Goal: Information Seeking & Learning: Learn about a topic

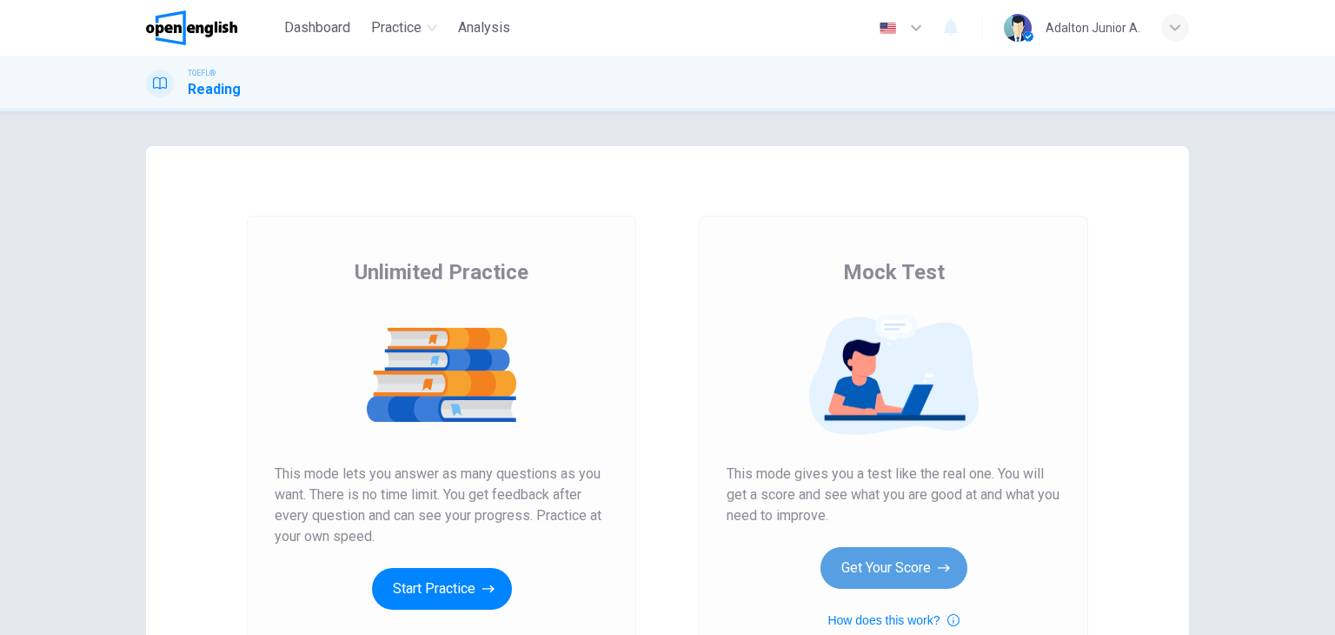
click at [876, 563] on button "Get Your Score" at bounding box center [894, 568] width 147 height 42
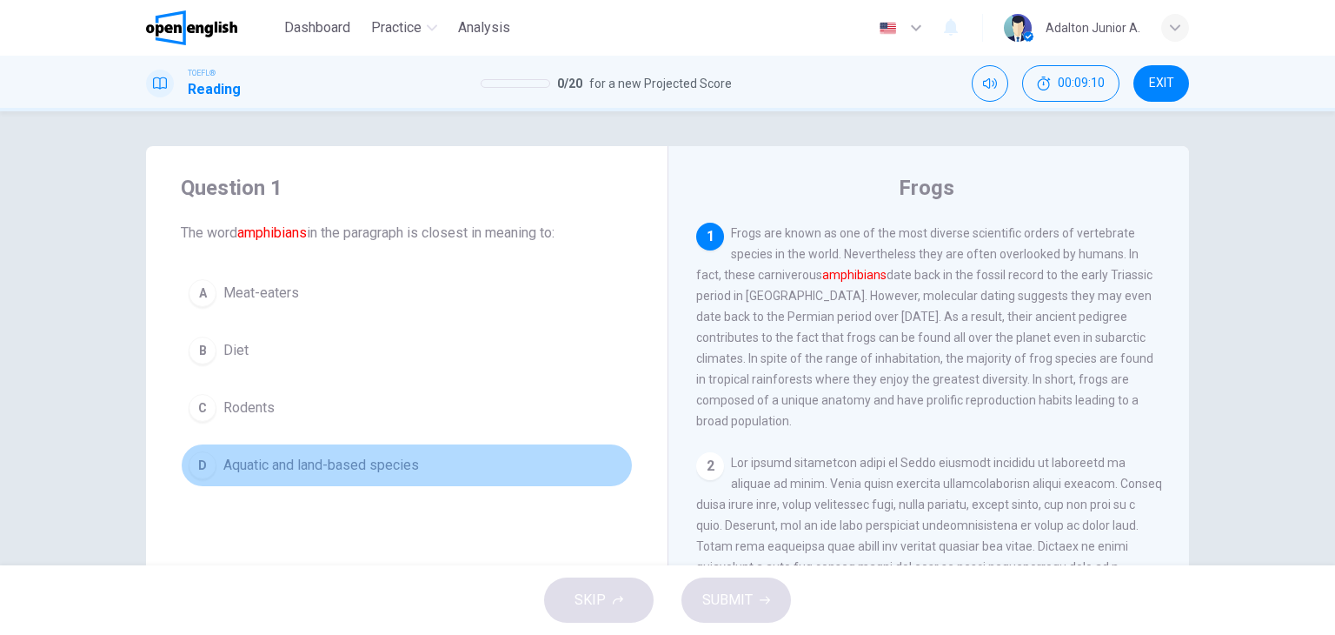
click at [268, 464] on span "Aquatic and land-based species" at bounding box center [321, 465] width 196 height 21
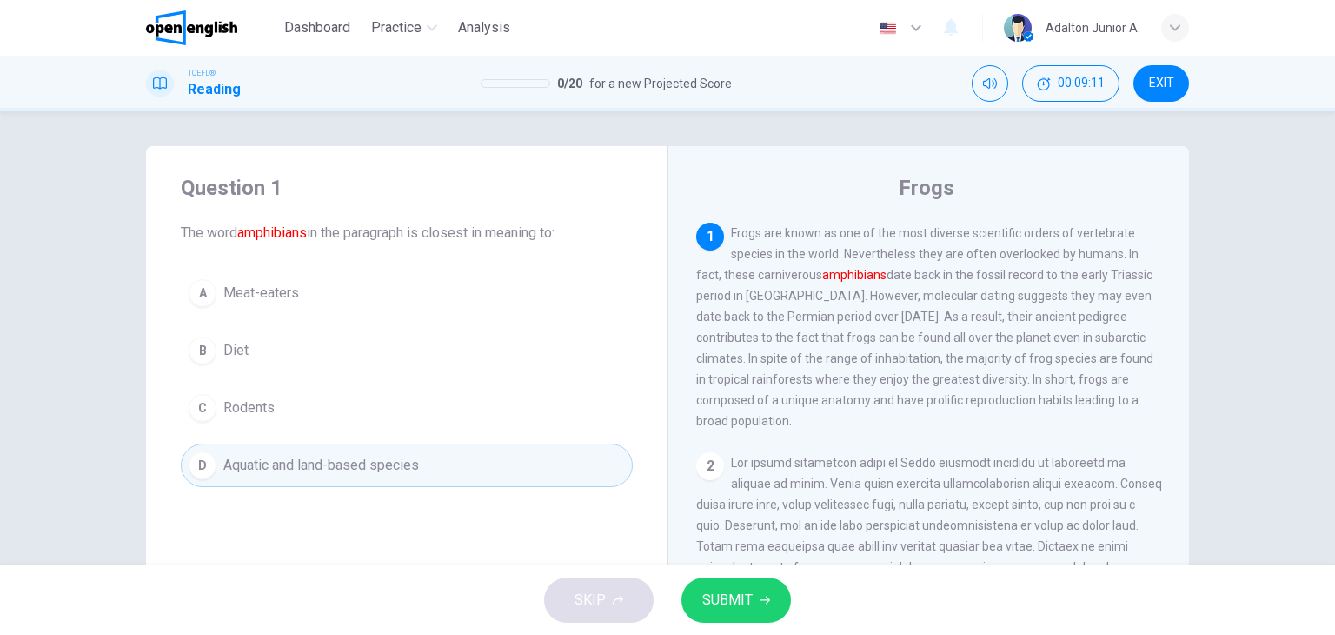
click at [730, 604] on span "SUBMIT" at bounding box center [727, 600] width 50 height 24
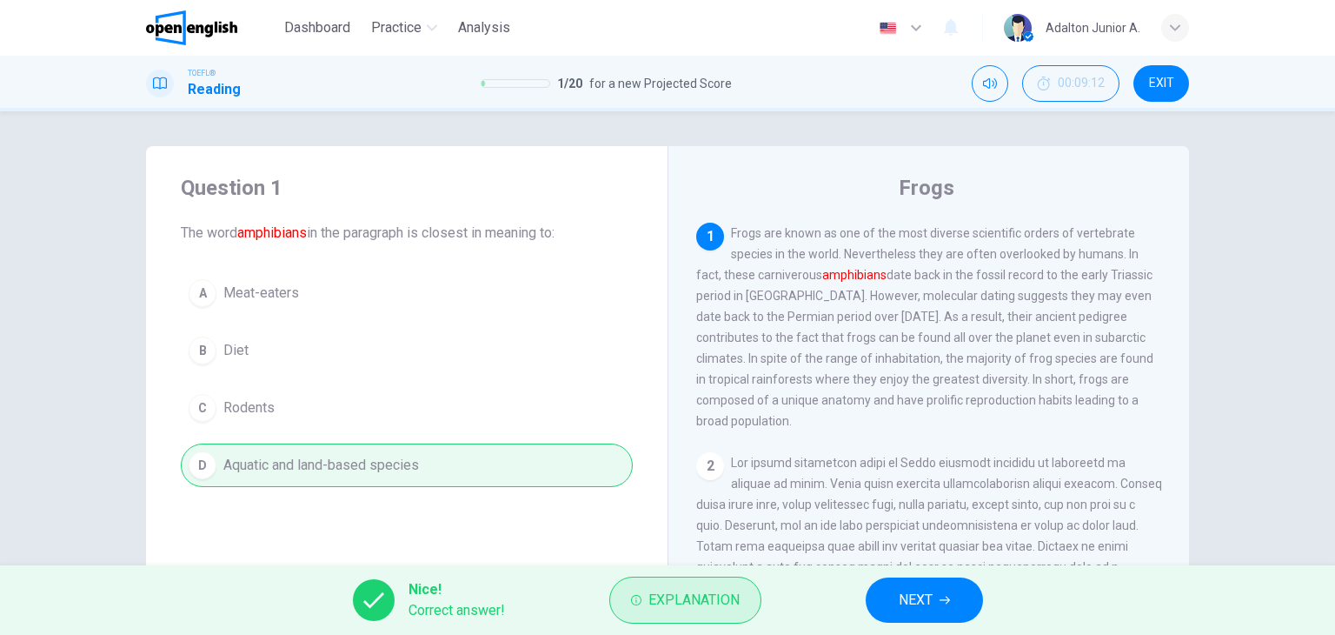
click at [636, 599] on icon "button" at bounding box center [636, 600] width 10 height 10
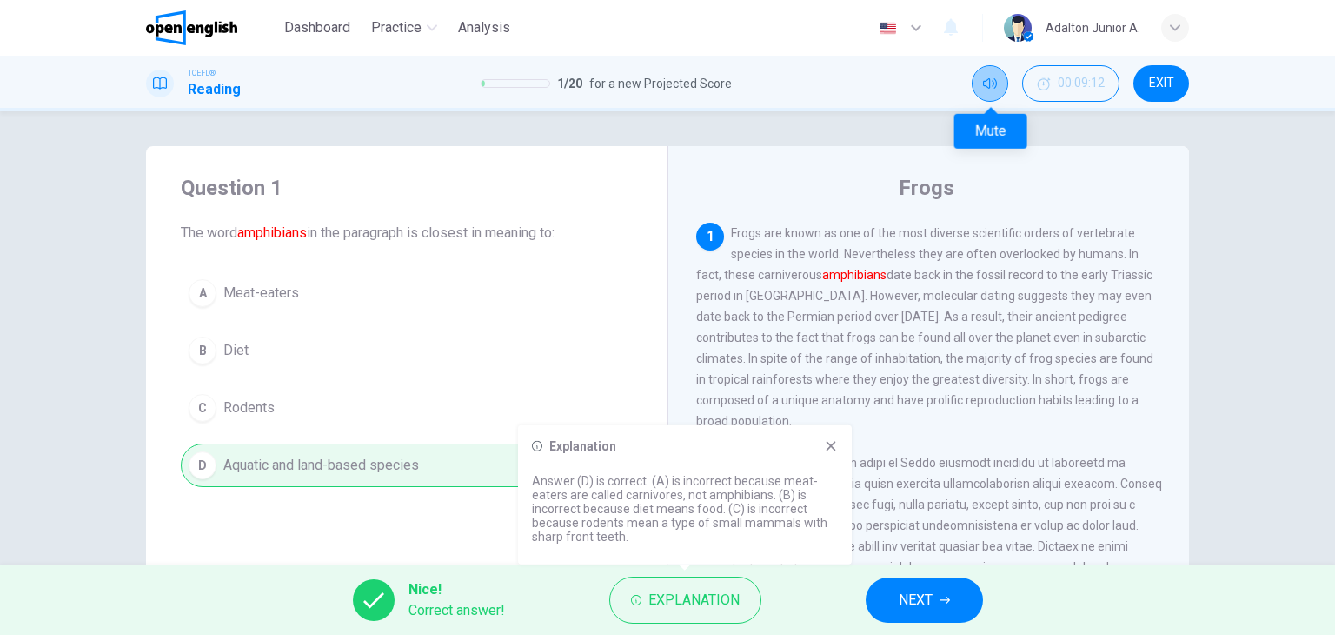
click at [982, 81] on button "Mute" at bounding box center [990, 83] width 37 height 37
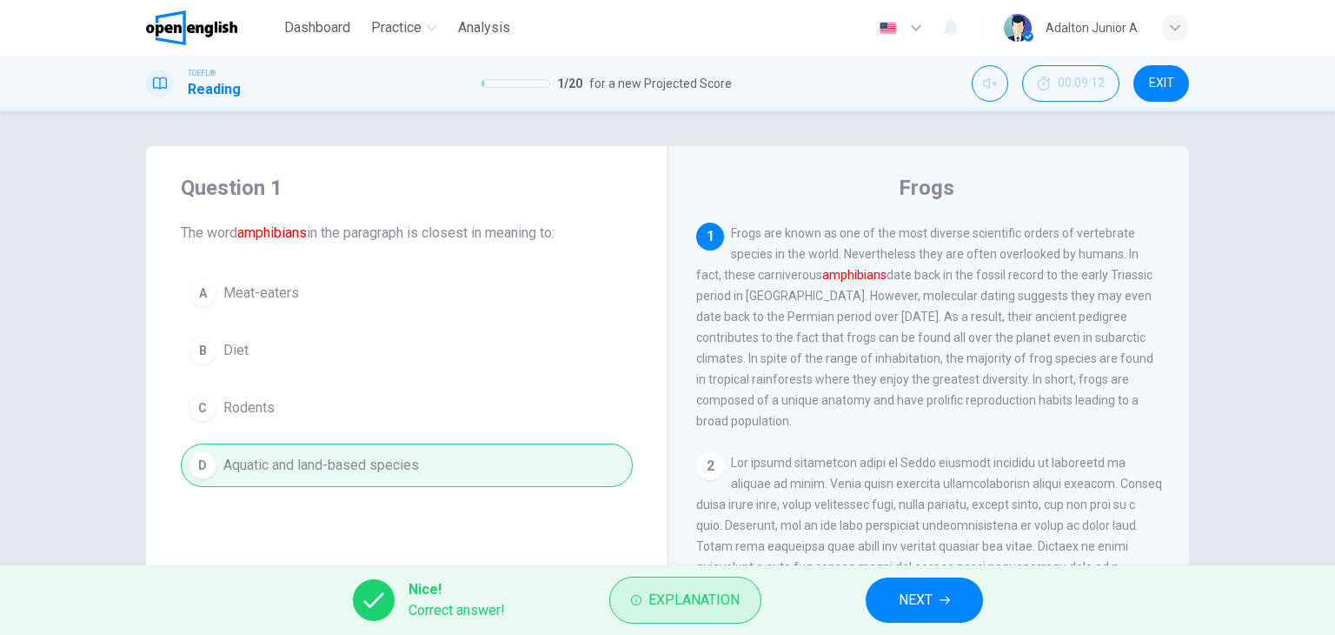
click at [685, 593] on span "Explanation" at bounding box center [694, 600] width 91 height 24
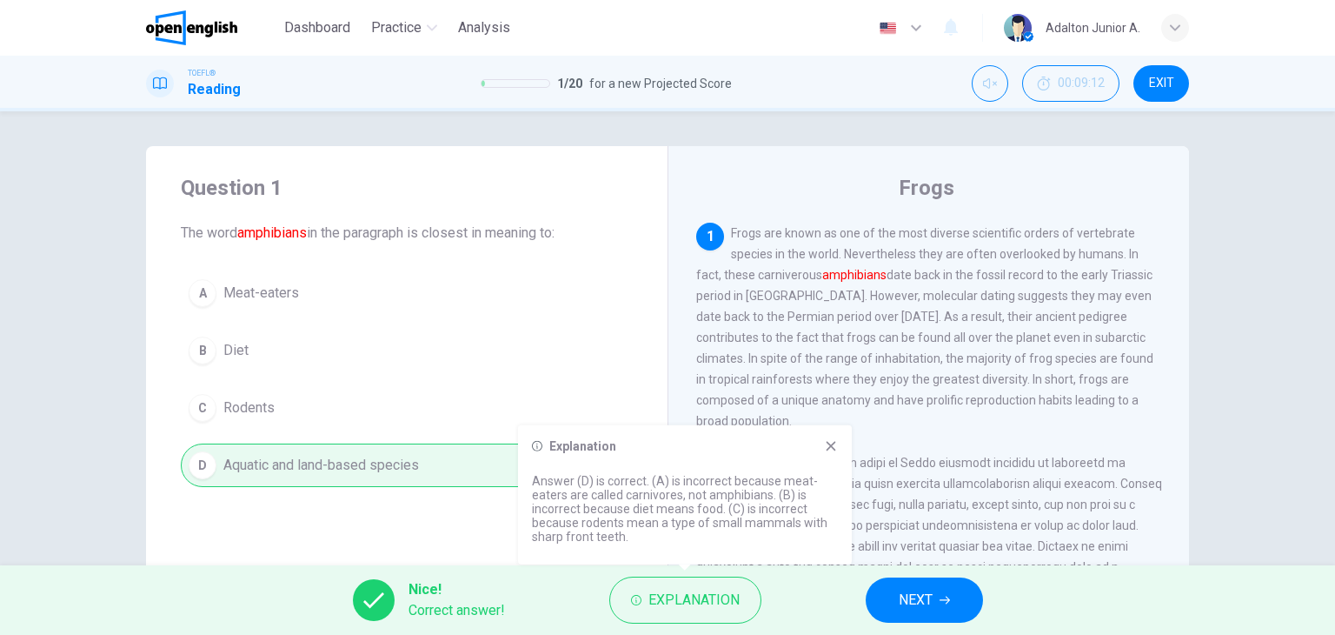
click at [910, 598] on span "NEXT" at bounding box center [916, 600] width 34 height 24
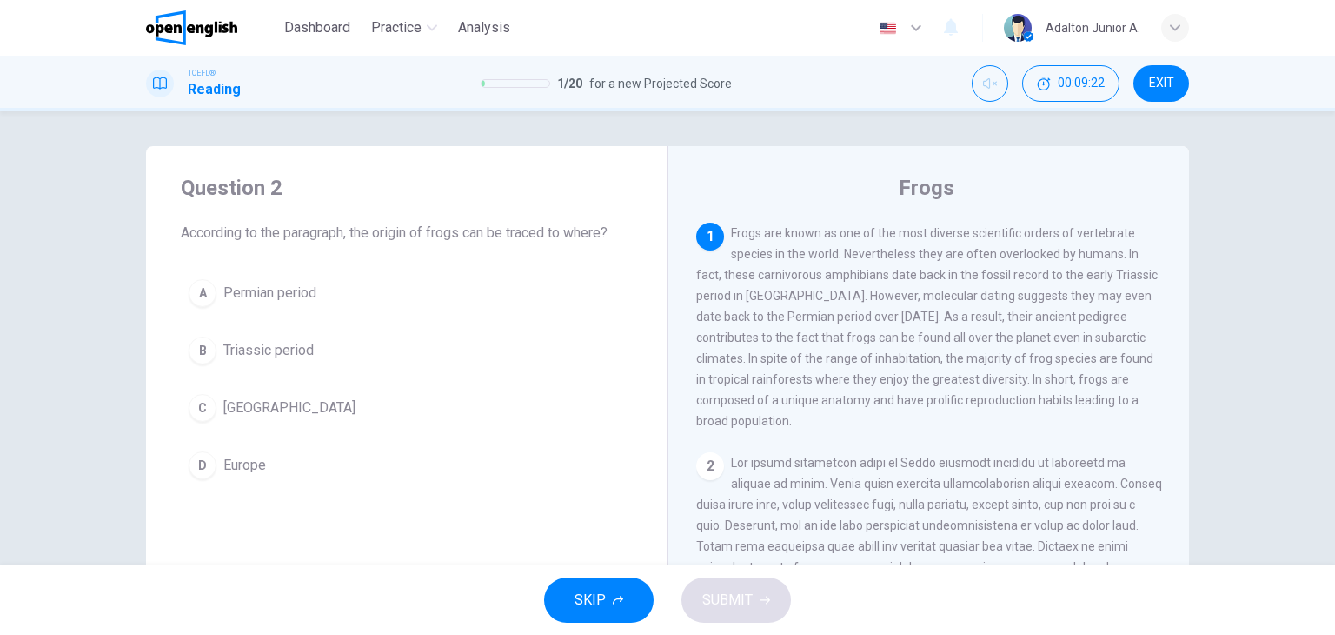
click at [268, 356] on span "Triassic period" at bounding box center [268, 350] width 90 height 21
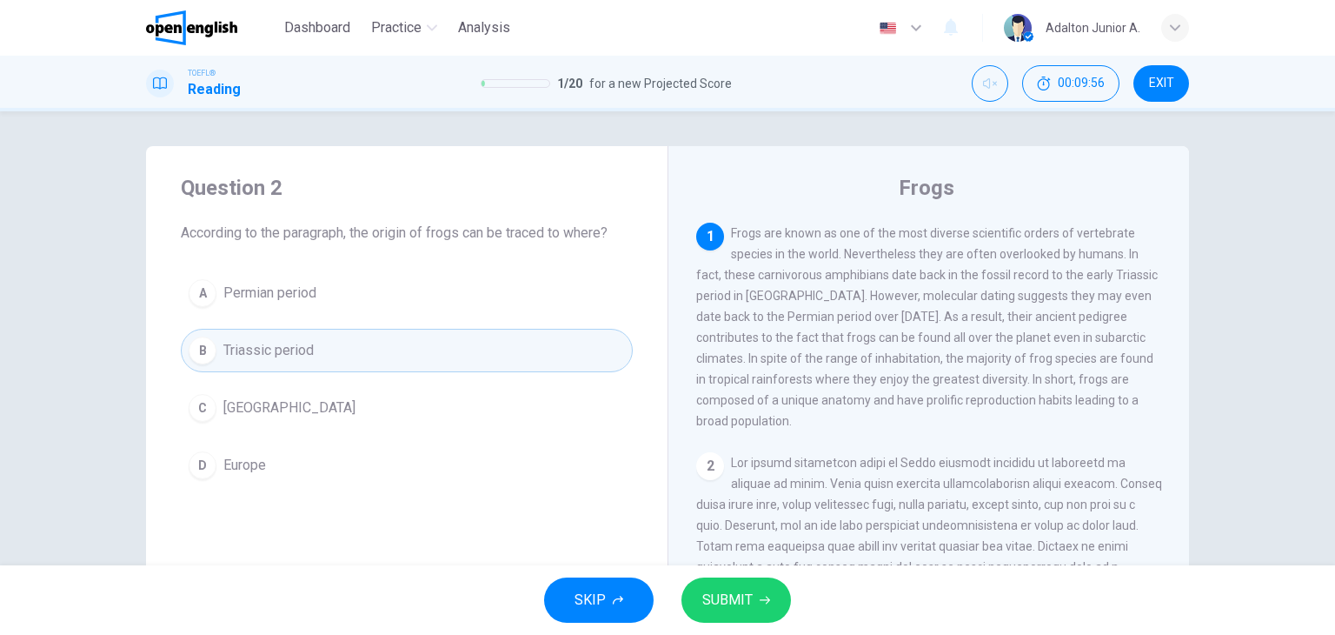
click at [299, 294] on span "Permian period" at bounding box center [269, 293] width 93 height 21
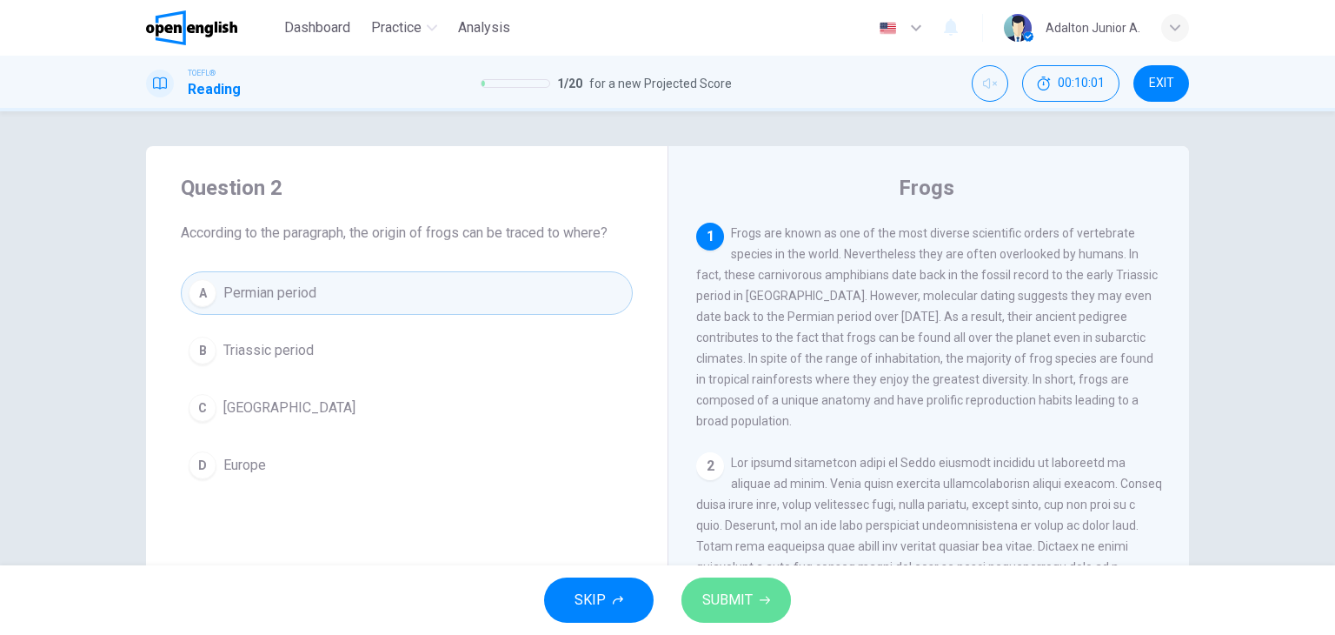
click at [722, 599] on span "SUBMIT" at bounding box center [727, 600] width 50 height 24
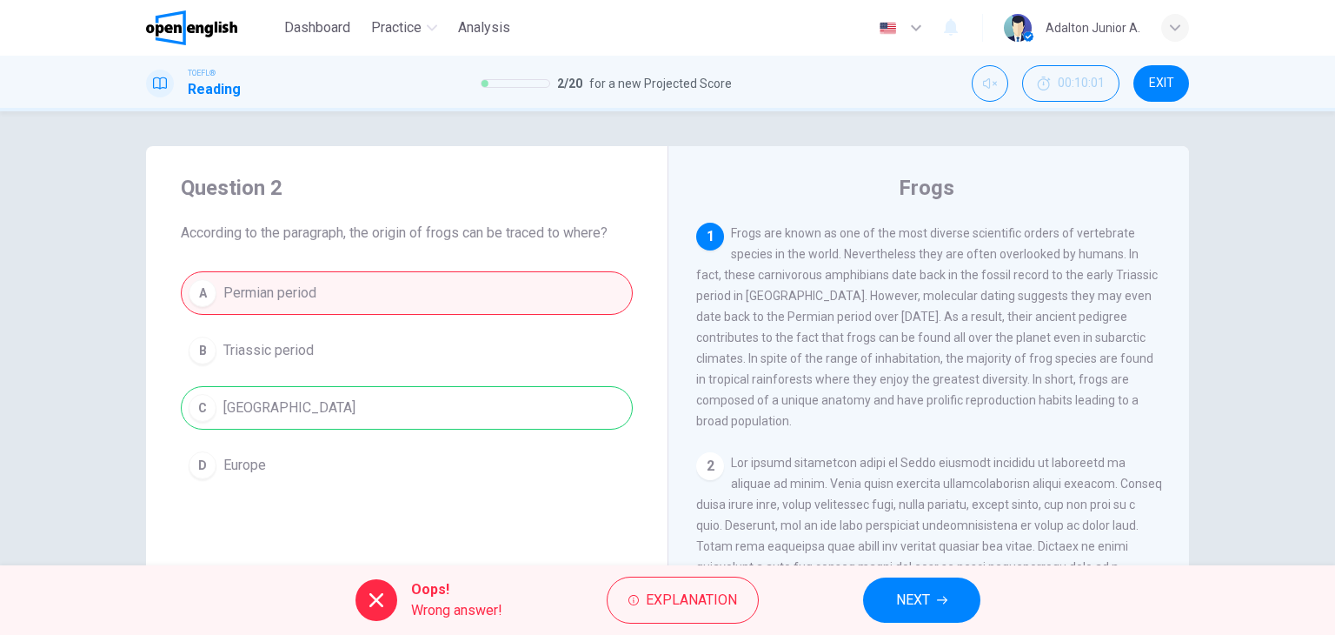
click at [889, 595] on button "NEXT" at bounding box center [921, 599] width 117 height 45
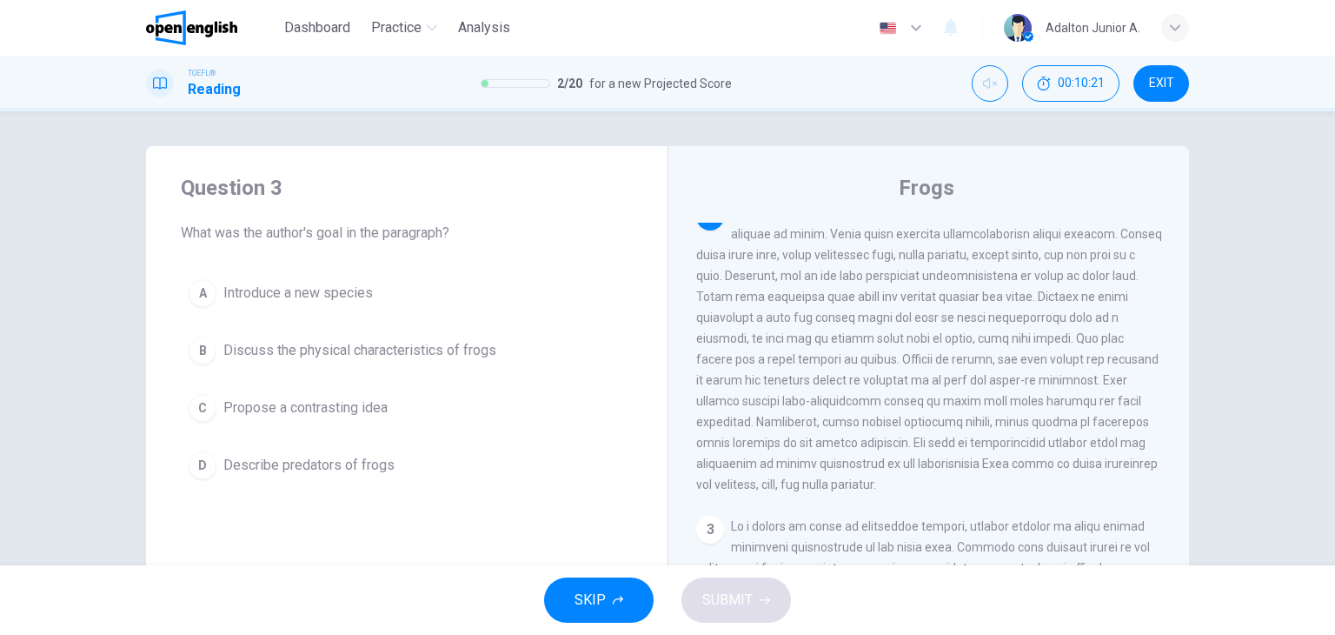
scroll to position [277, 0]
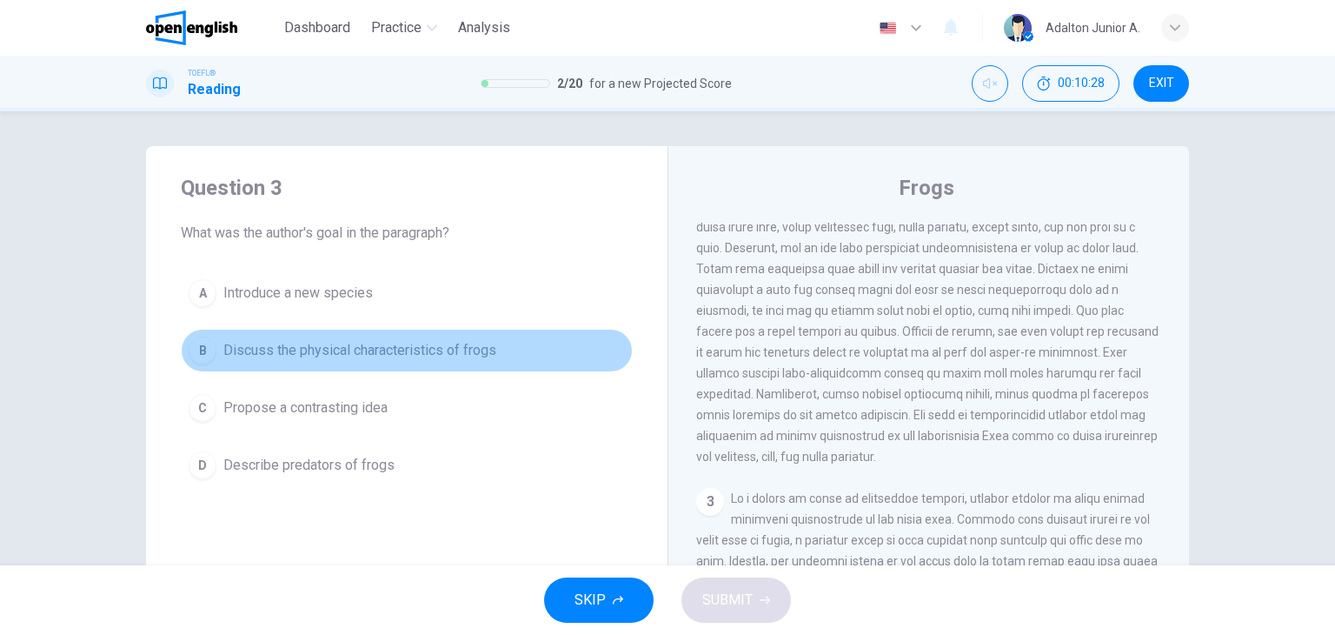
click at [401, 353] on span "Discuss the physical characteristics of frogs" at bounding box center [359, 350] width 273 height 21
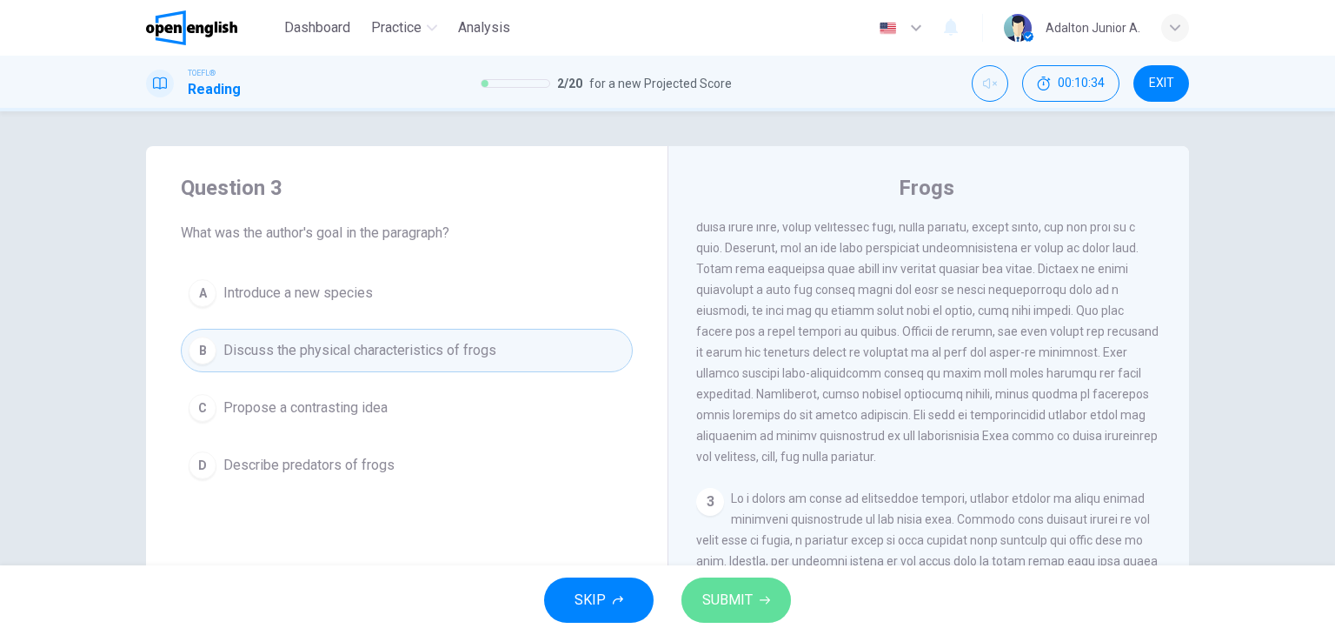
click at [729, 611] on span "SUBMIT" at bounding box center [727, 600] width 50 height 24
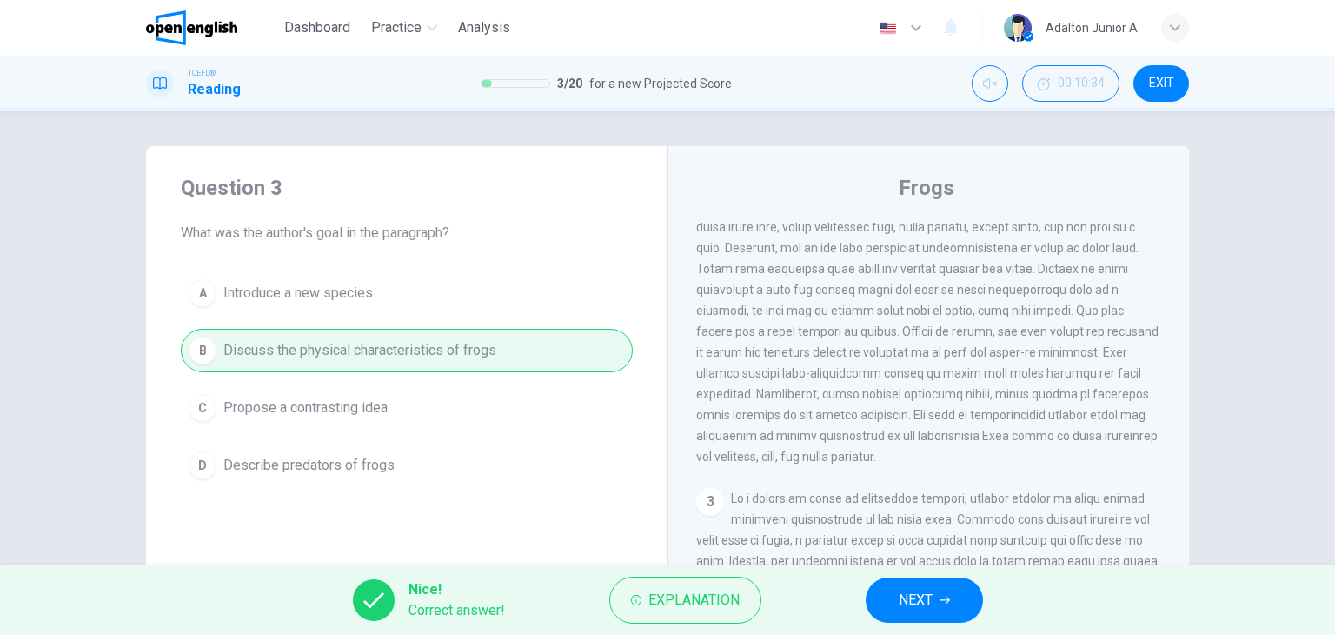
click at [850, 611] on div "Nice! Correct answer! Explanation NEXT" at bounding box center [667, 600] width 1335 height 70
click at [888, 596] on button "NEXT" at bounding box center [924, 599] width 117 height 45
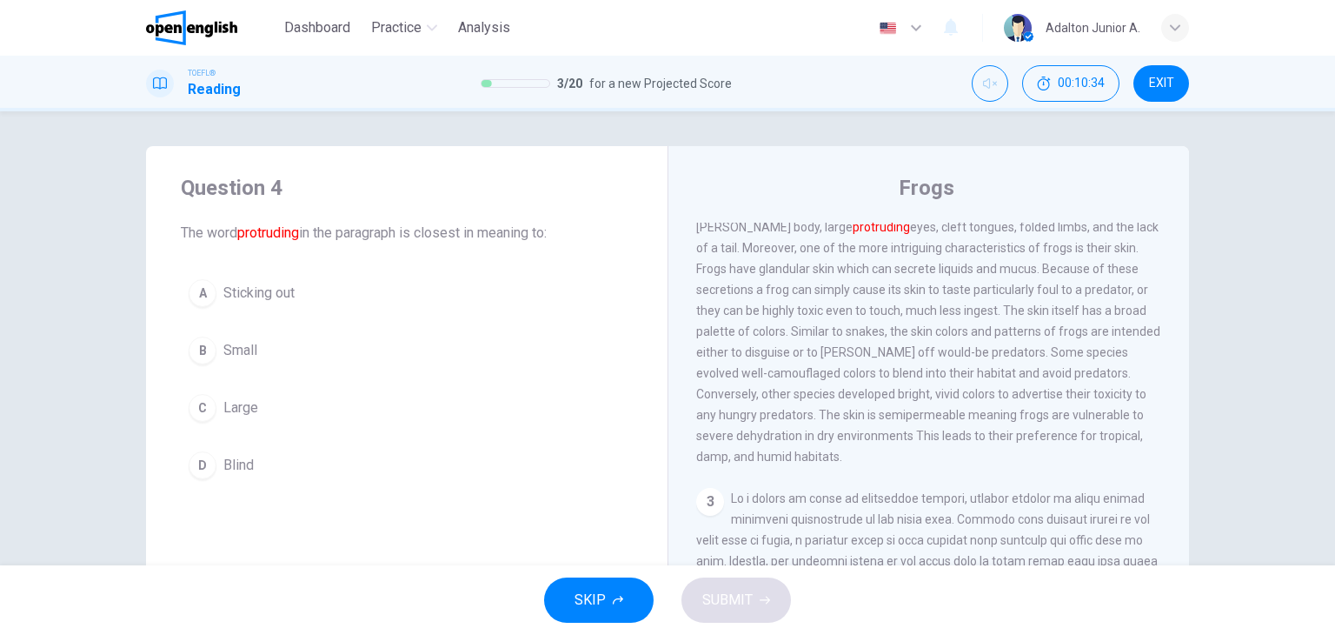
scroll to position [236, 0]
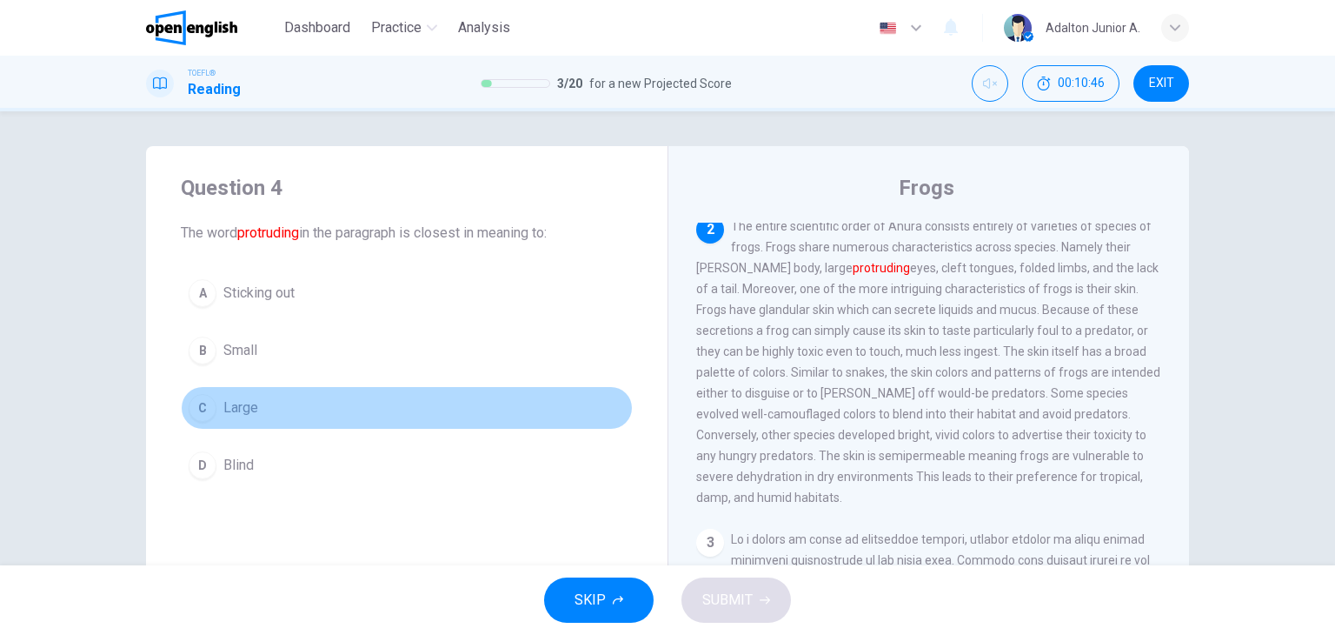
click at [228, 409] on span "Large" at bounding box center [240, 407] width 35 height 21
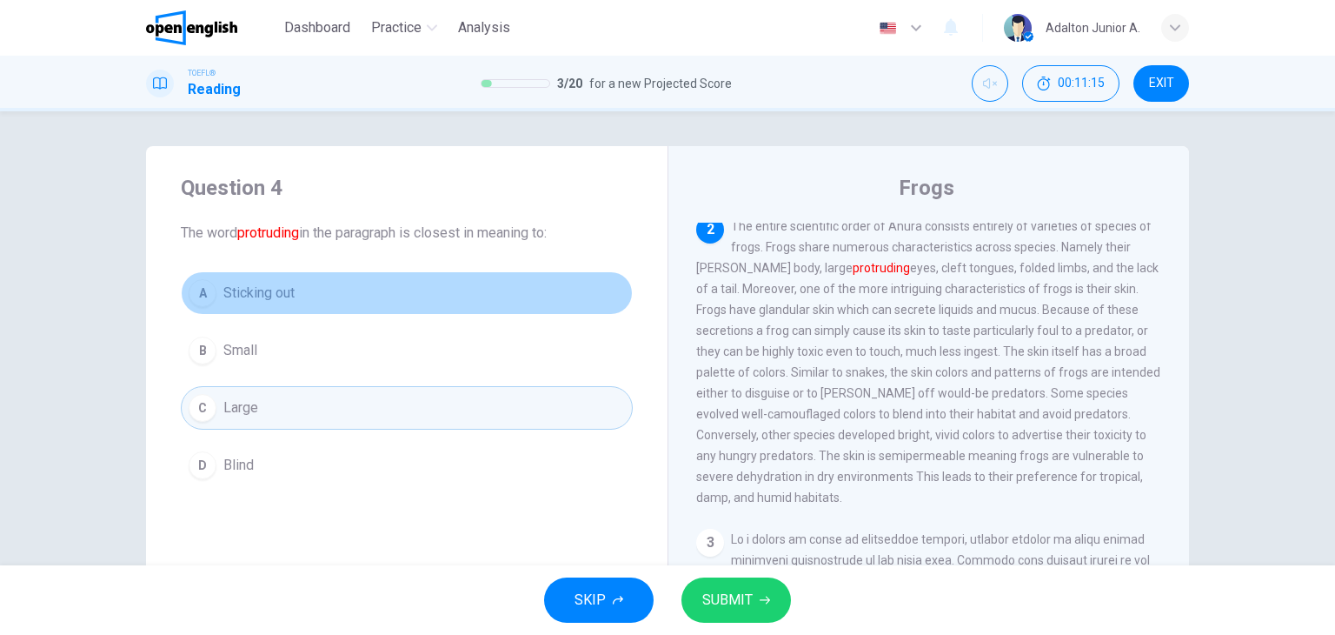
click at [251, 293] on span "Sticking out" at bounding box center [258, 293] width 71 height 21
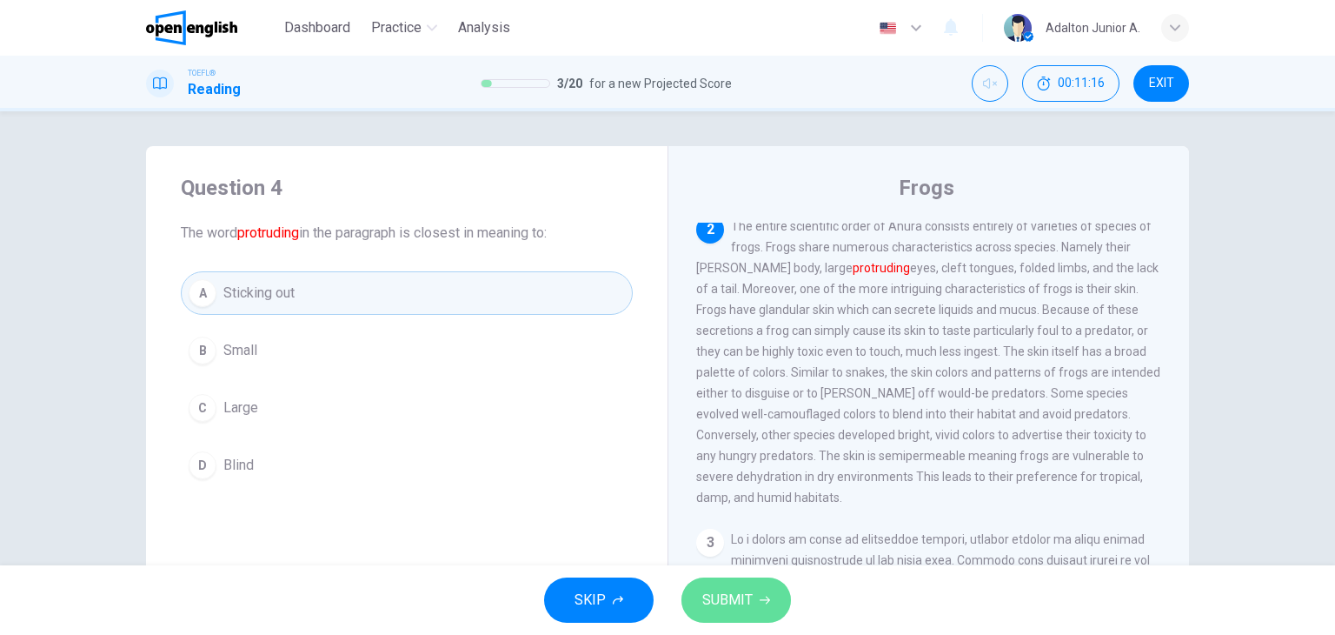
click at [722, 597] on span "SUBMIT" at bounding box center [727, 600] width 50 height 24
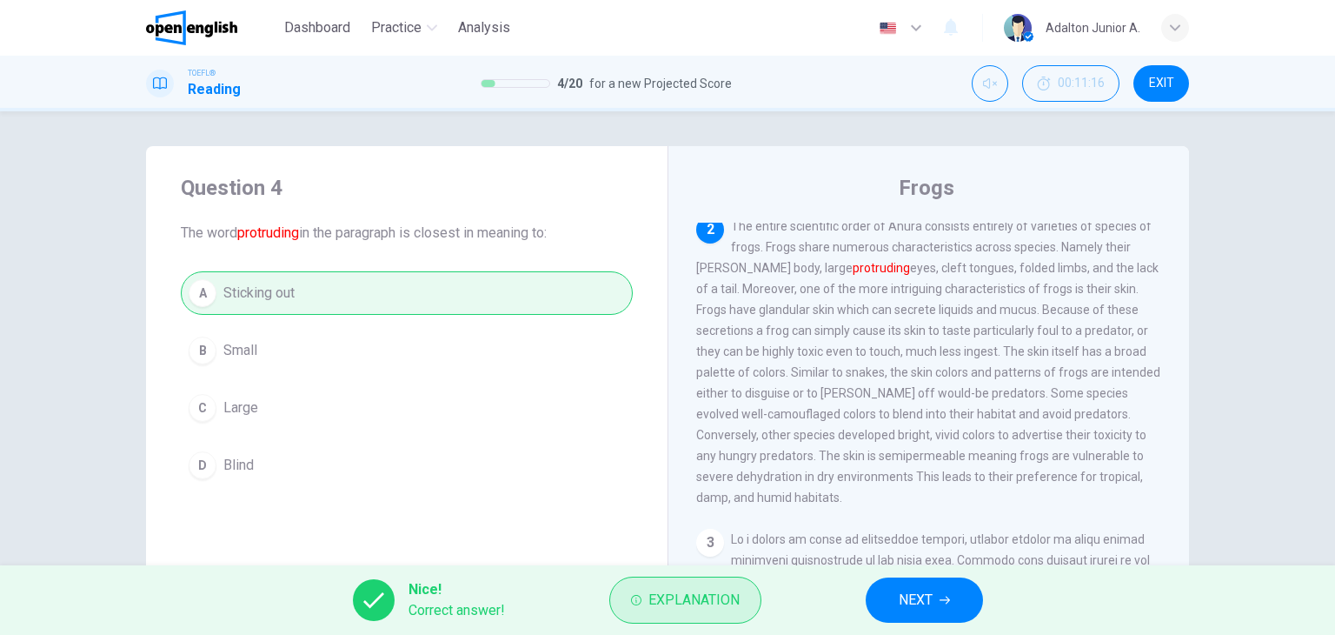
click at [721, 609] on span "Explanation" at bounding box center [694, 600] width 91 height 24
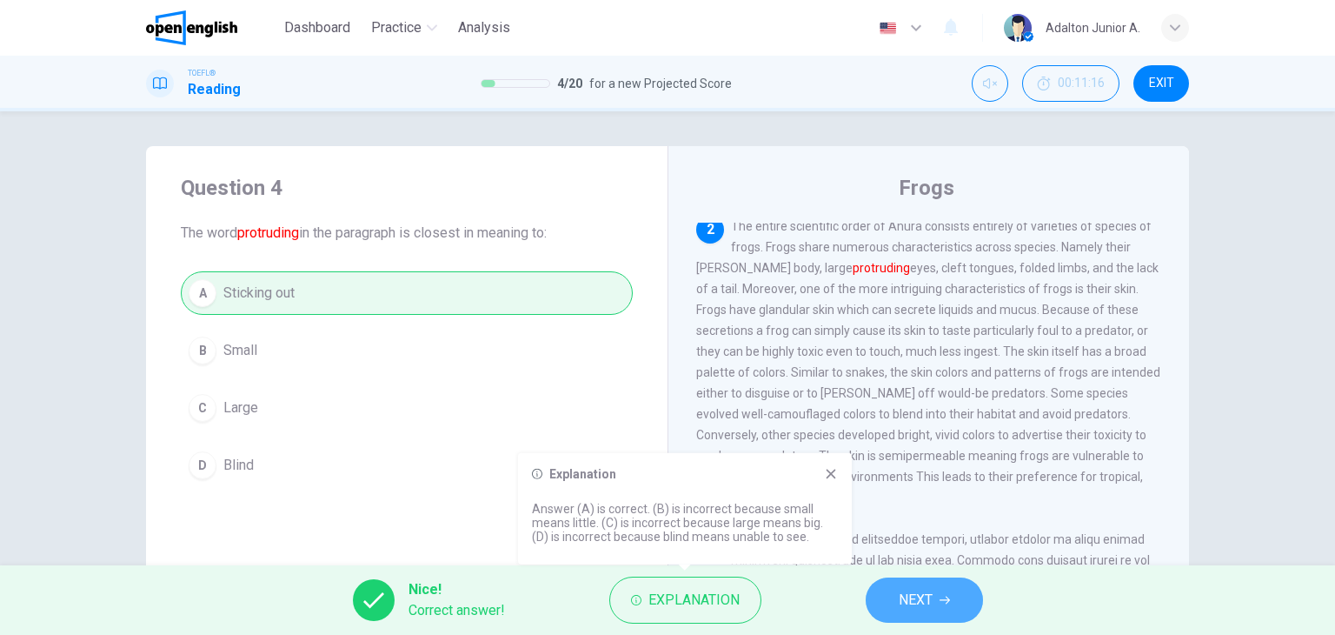
click at [924, 605] on span "NEXT" at bounding box center [916, 600] width 34 height 24
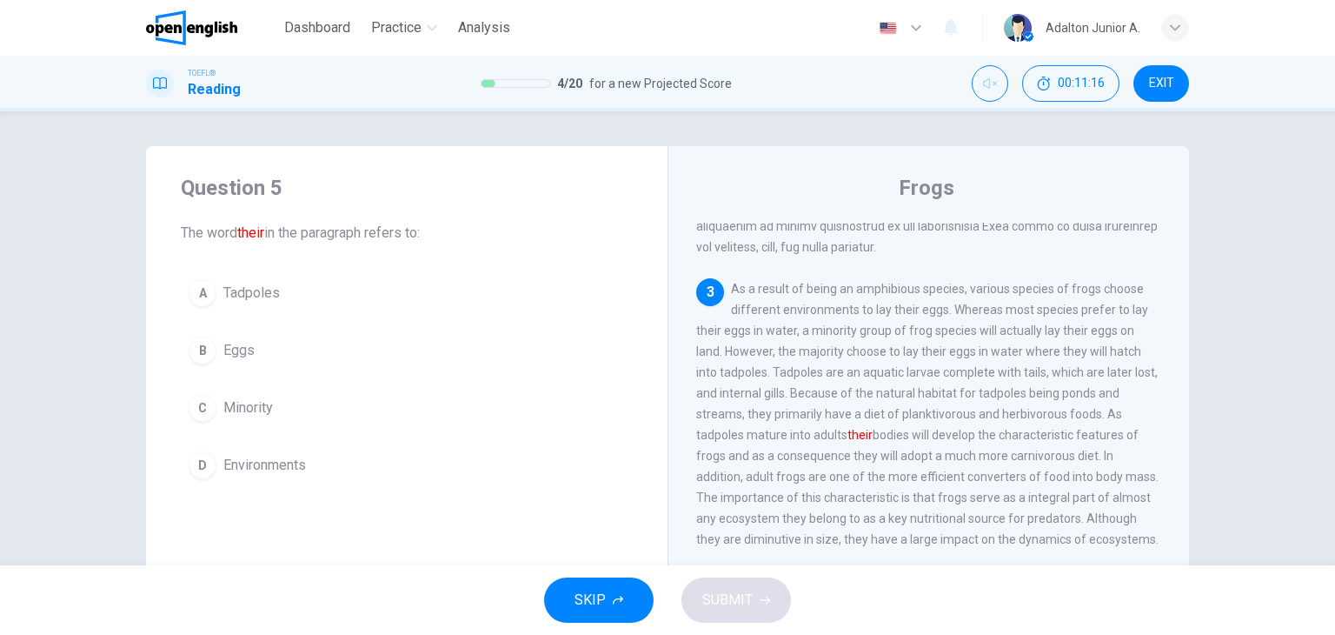
scroll to position [491, 0]
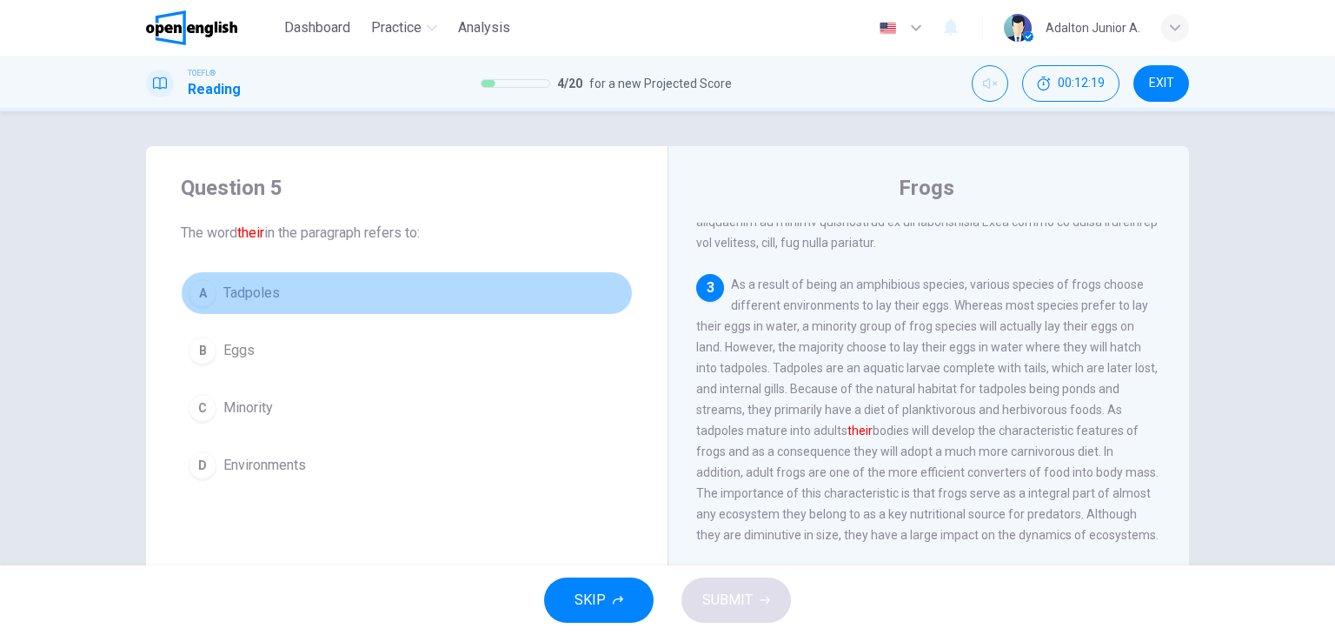
click at [240, 283] on span "Tadpoles" at bounding box center [251, 293] width 57 height 21
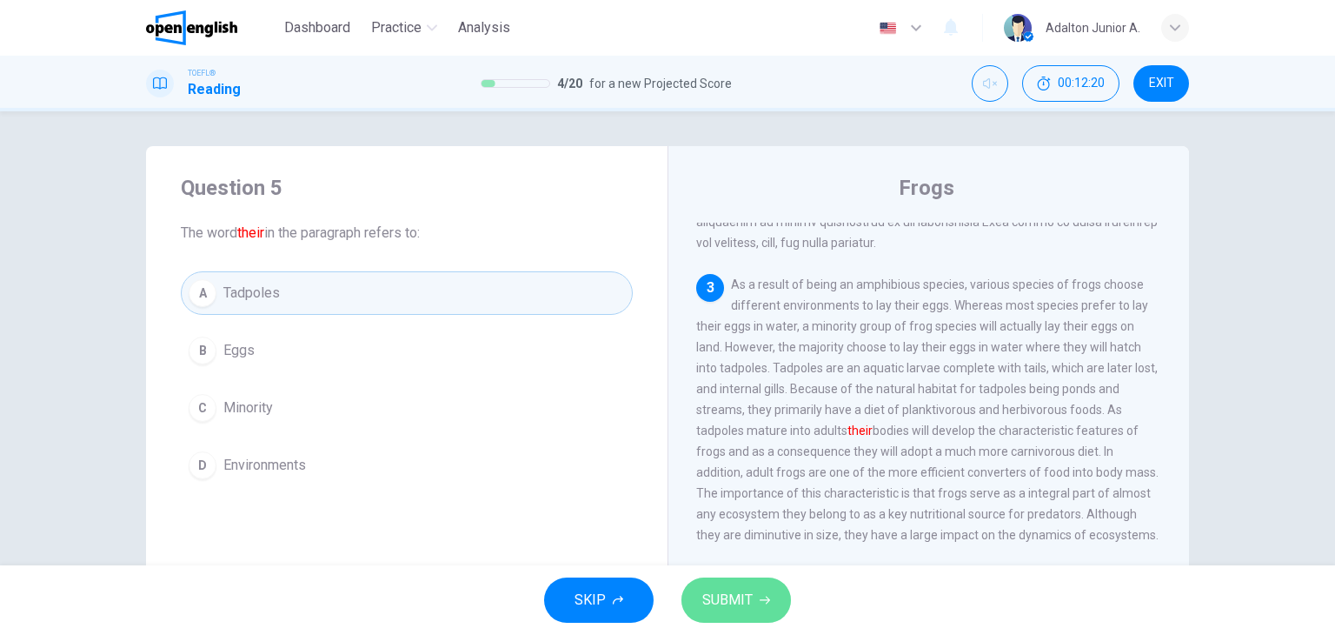
click at [739, 620] on button "SUBMIT" at bounding box center [737, 599] width 110 height 45
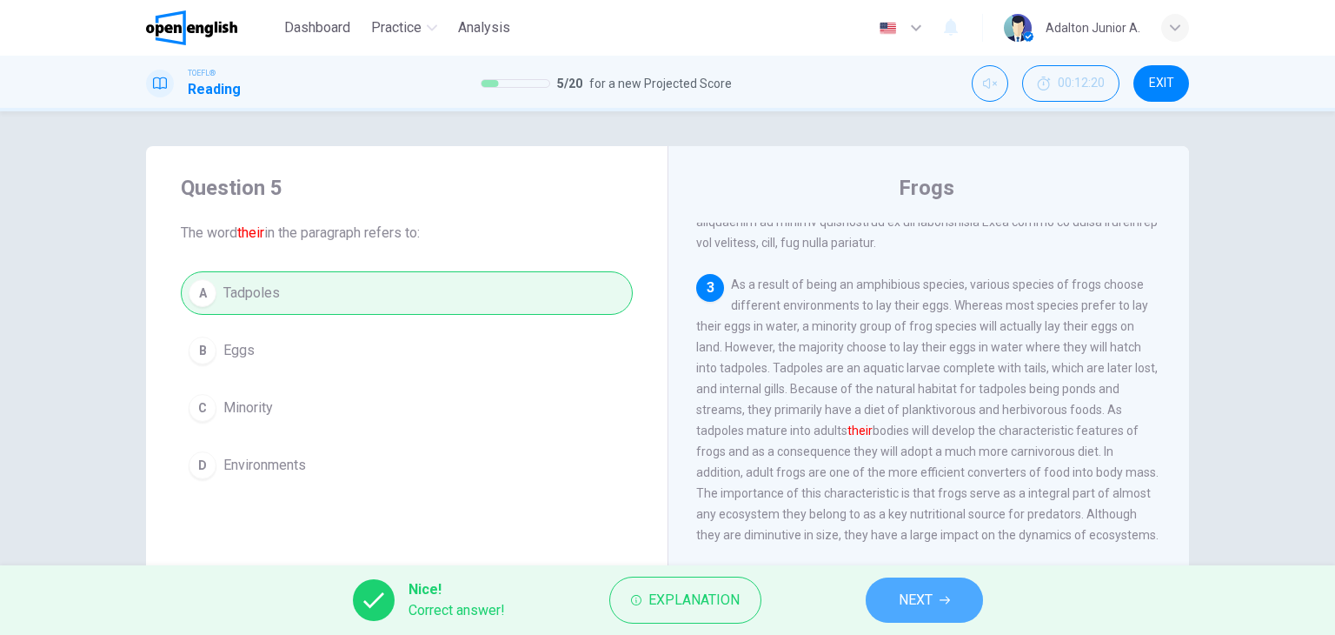
click at [880, 606] on button "NEXT" at bounding box center [924, 599] width 117 height 45
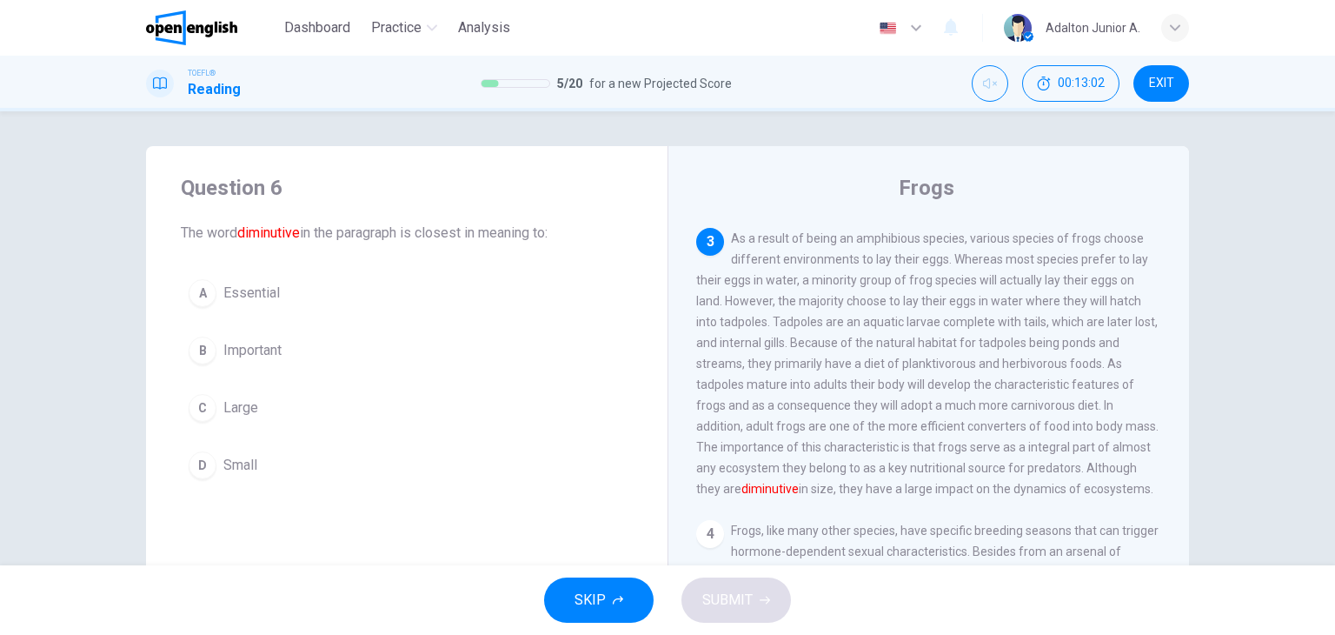
click at [240, 466] on span "Small" at bounding box center [240, 465] width 34 height 21
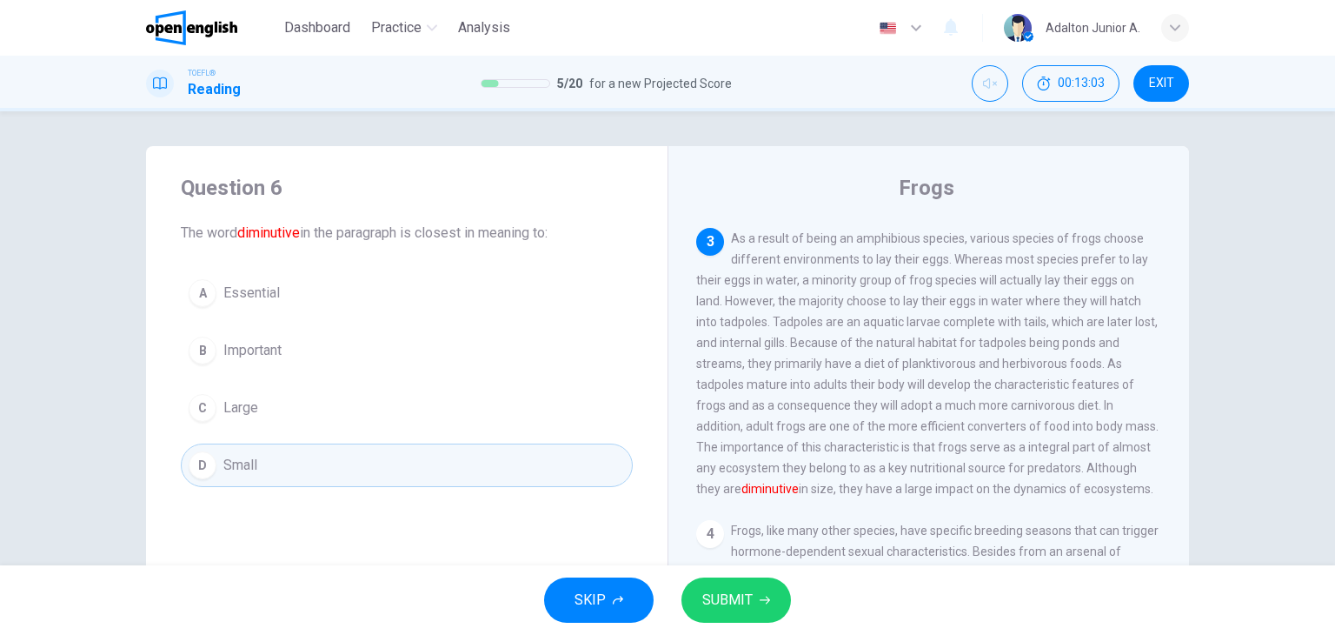
click at [737, 598] on span "SUBMIT" at bounding box center [727, 600] width 50 height 24
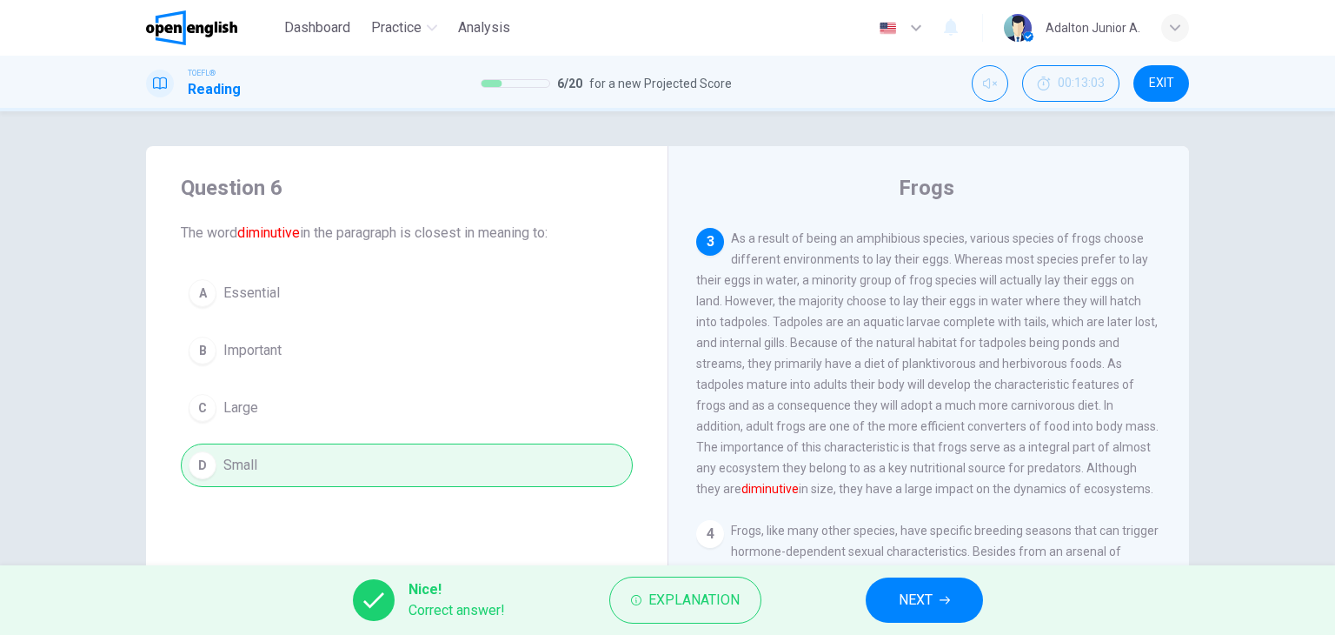
click at [925, 595] on span "NEXT" at bounding box center [916, 600] width 34 height 24
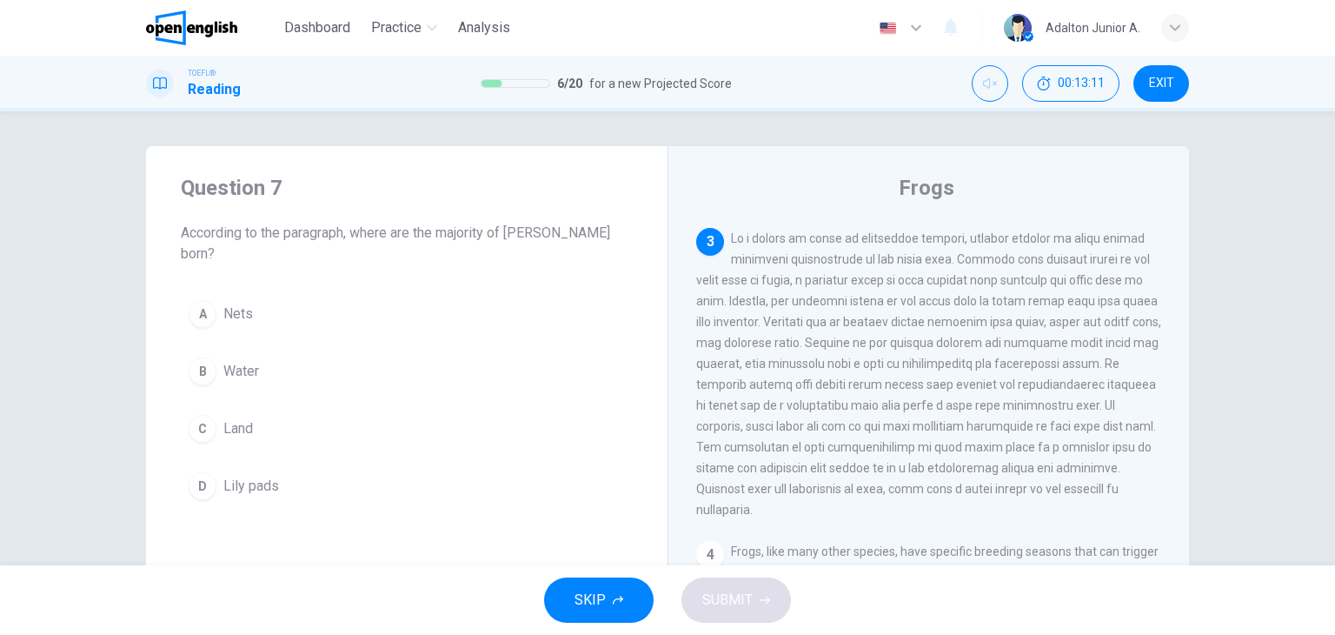
click at [203, 357] on div "B" at bounding box center [203, 371] width 28 height 28
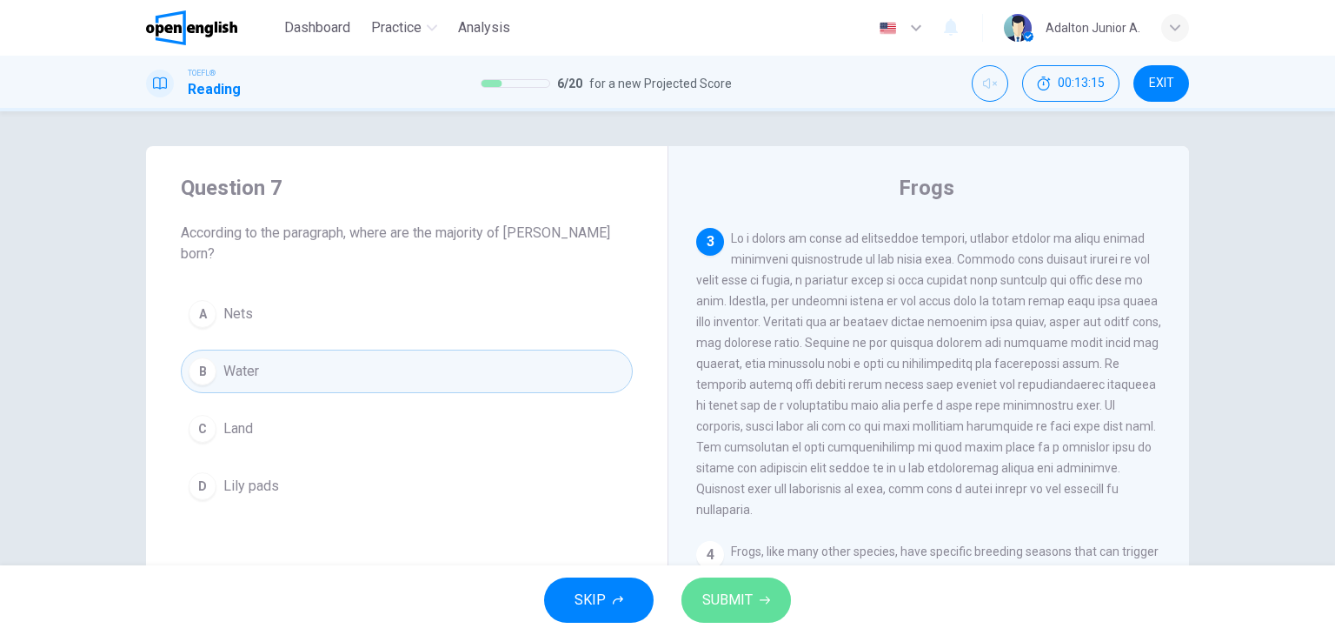
click at [762, 590] on button "SUBMIT" at bounding box center [737, 599] width 110 height 45
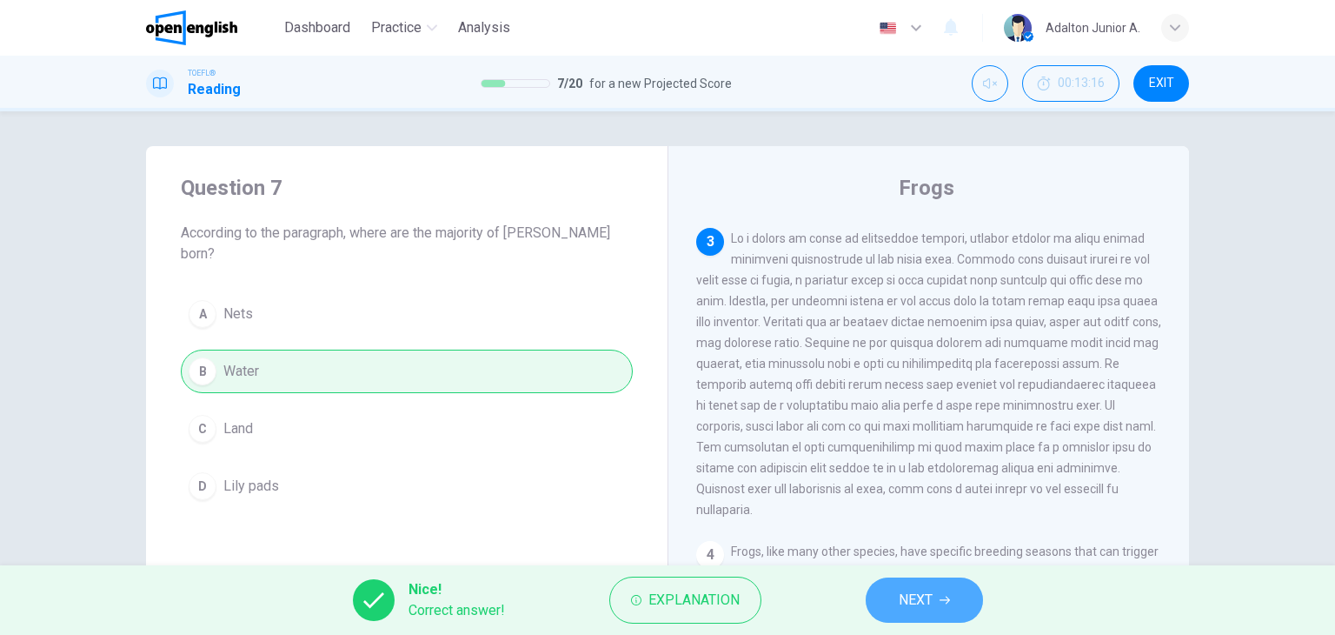
click at [947, 596] on icon "button" at bounding box center [945, 600] width 10 height 10
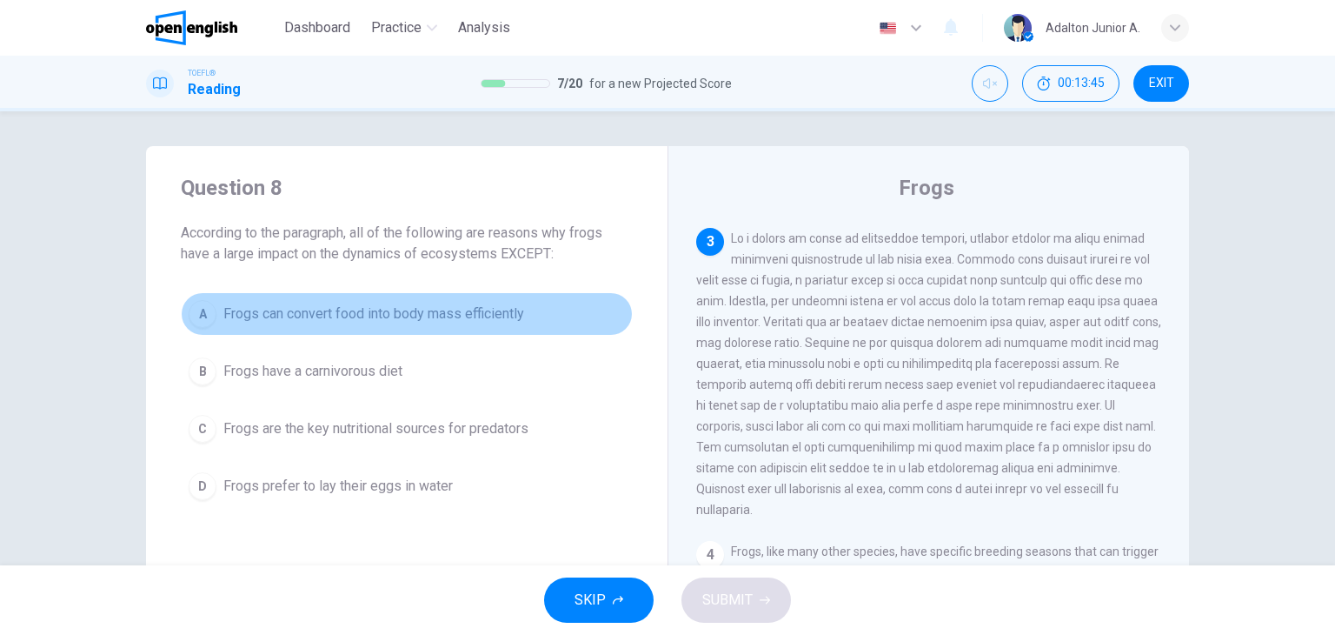
click at [497, 307] on span "Frogs can convert food into body mass efficiently" at bounding box center [373, 313] width 301 height 21
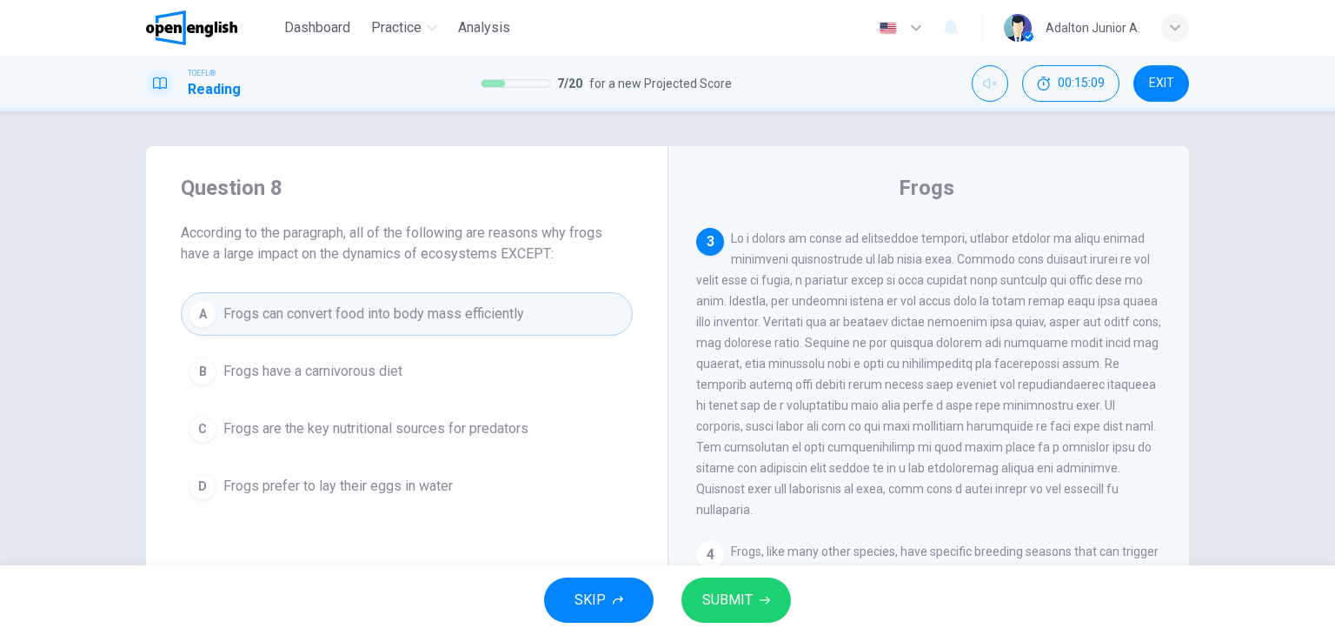
click at [731, 613] on button "SUBMIT" at bounding box center [737, 599] width 110 height 45
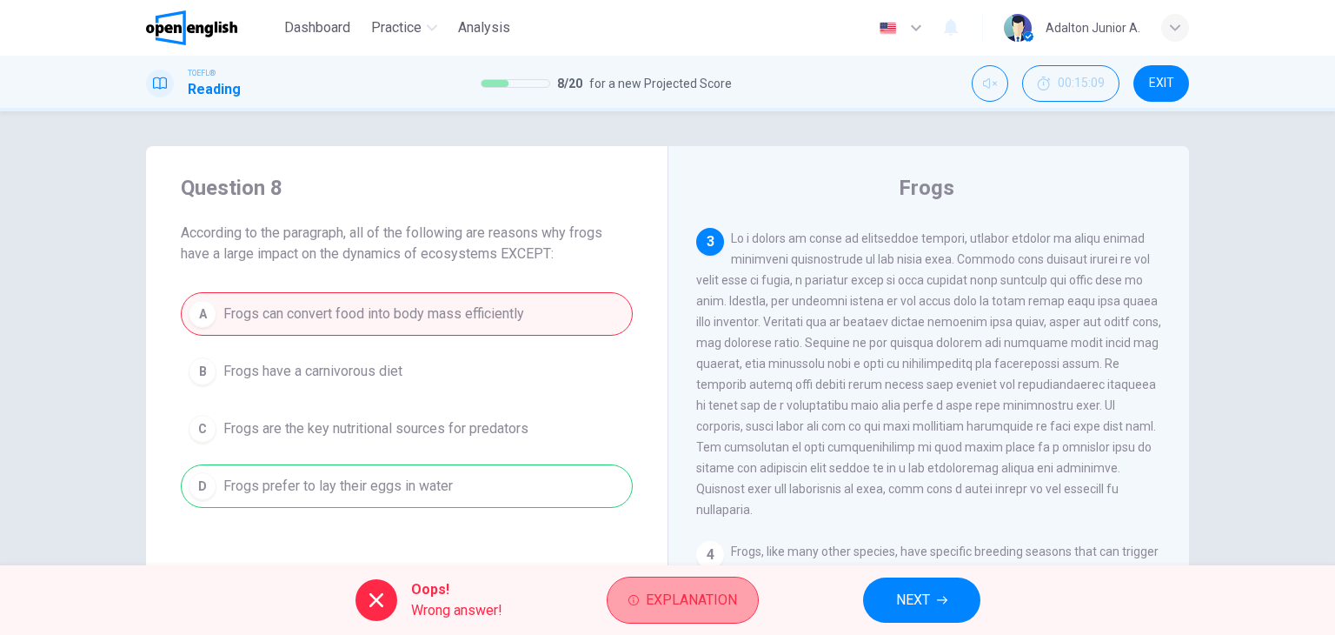
click at [684, 609] on span "Explanation" at bounding box center [691, 600] width 91 height 24
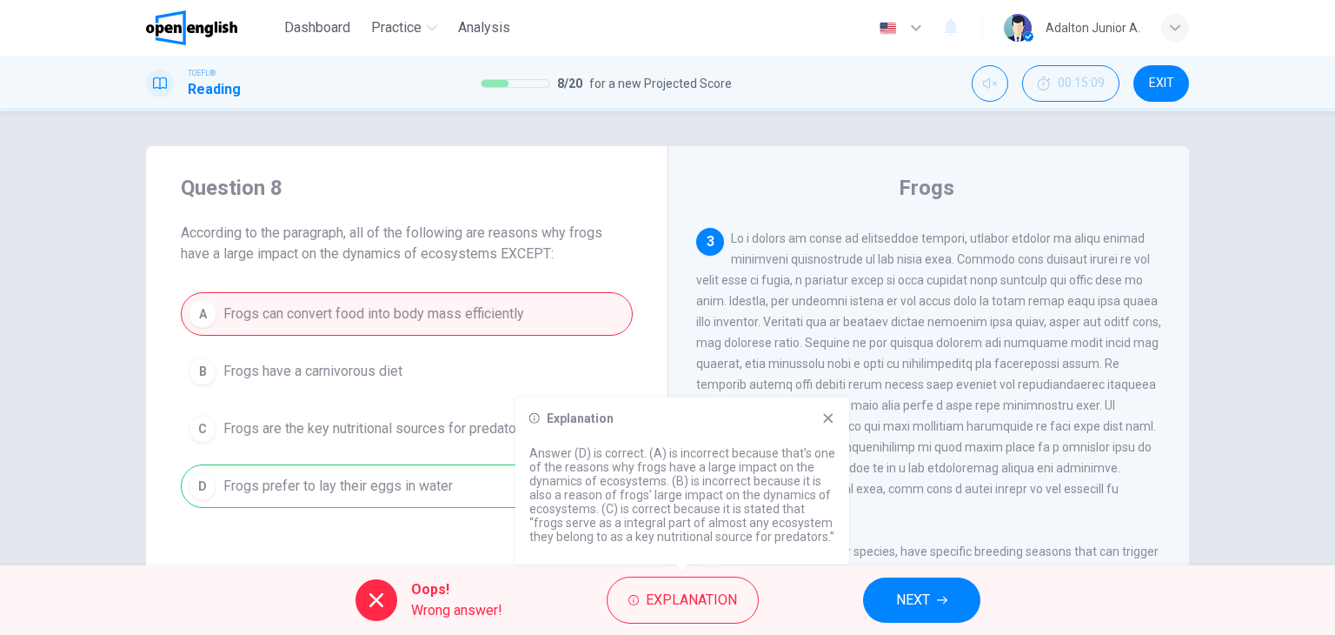
click at [948, 586] on button "NEXT" at bounding box center [921, 599] width 117 height 45
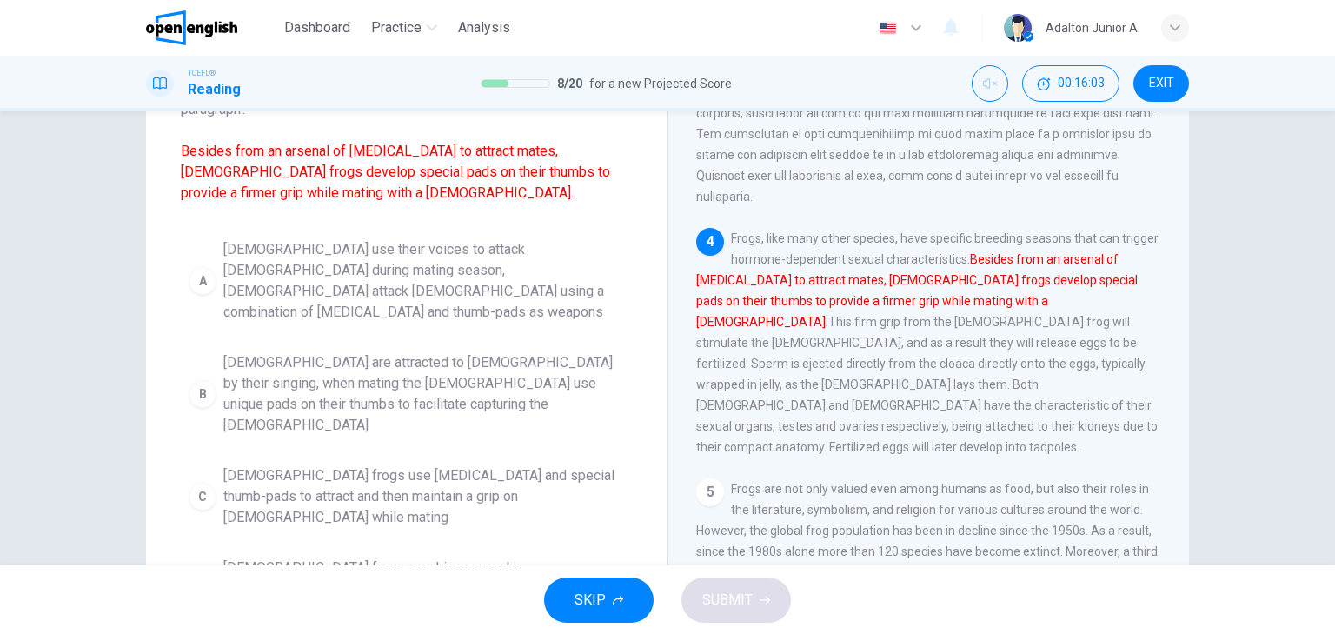
scroll to position [174, 0]
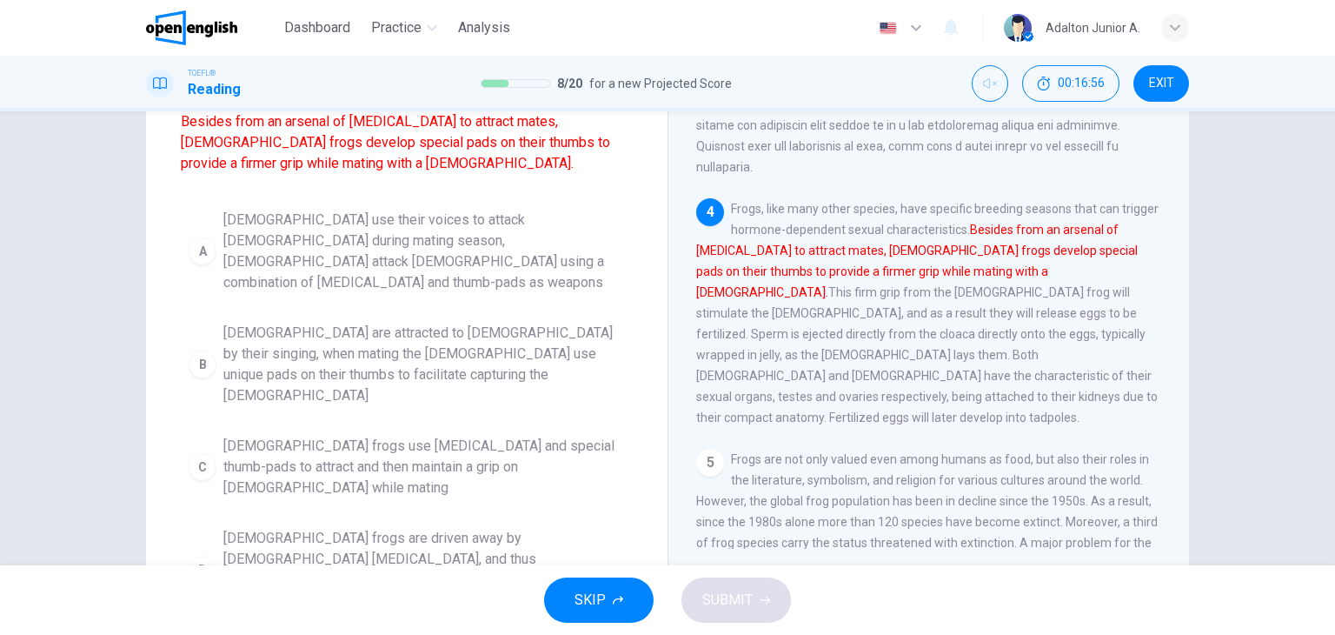
click at [554, 436] on span "[DEMOGRAPHIC_DATA] frogs use [MEDICAL_DATA] and special thumb-pads to attract a…" at bounding box center [424, 467] width 402 height 63
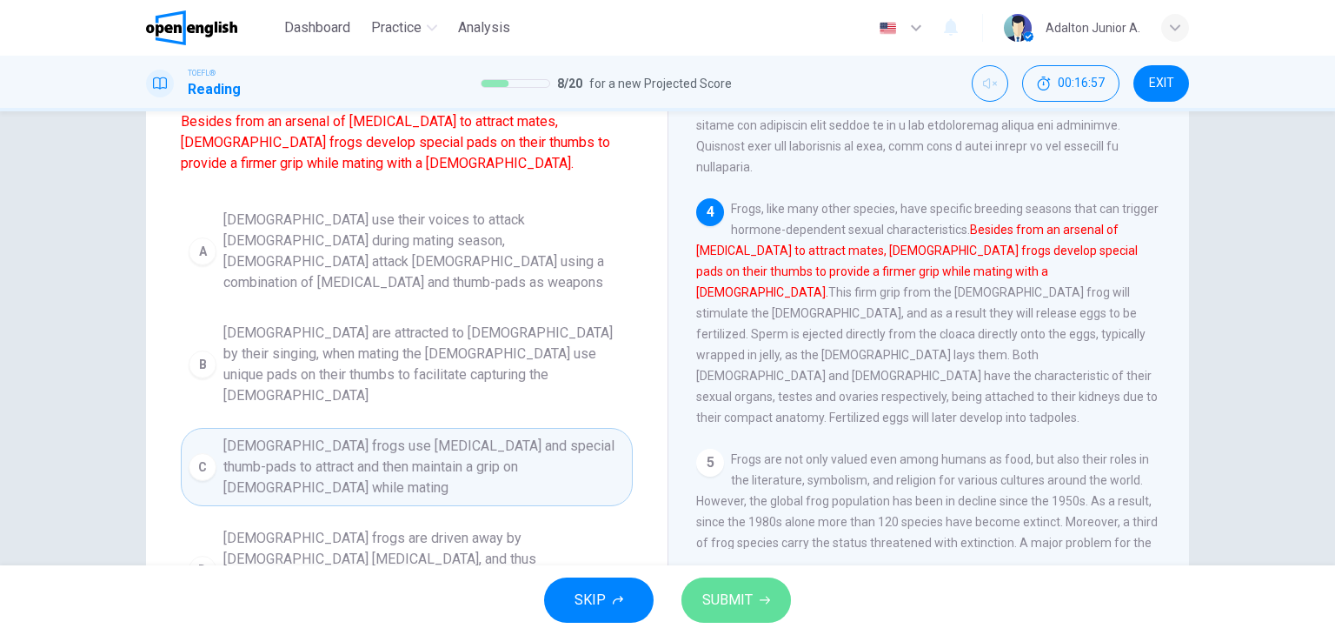
click at [740, 602] on span "SUBMIT" at bounding box center [727, 600] width 50 height 24
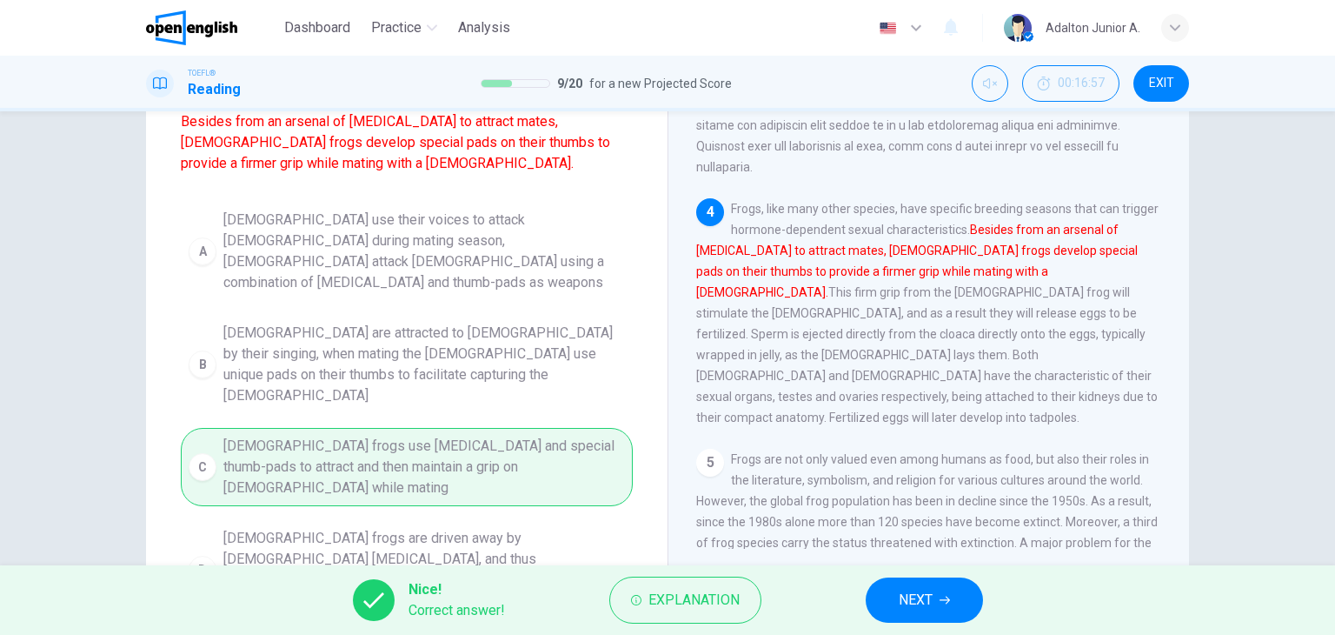
click at [957, 613] on button "NEXT" at bounding box center [924, 599] width 117 height 45
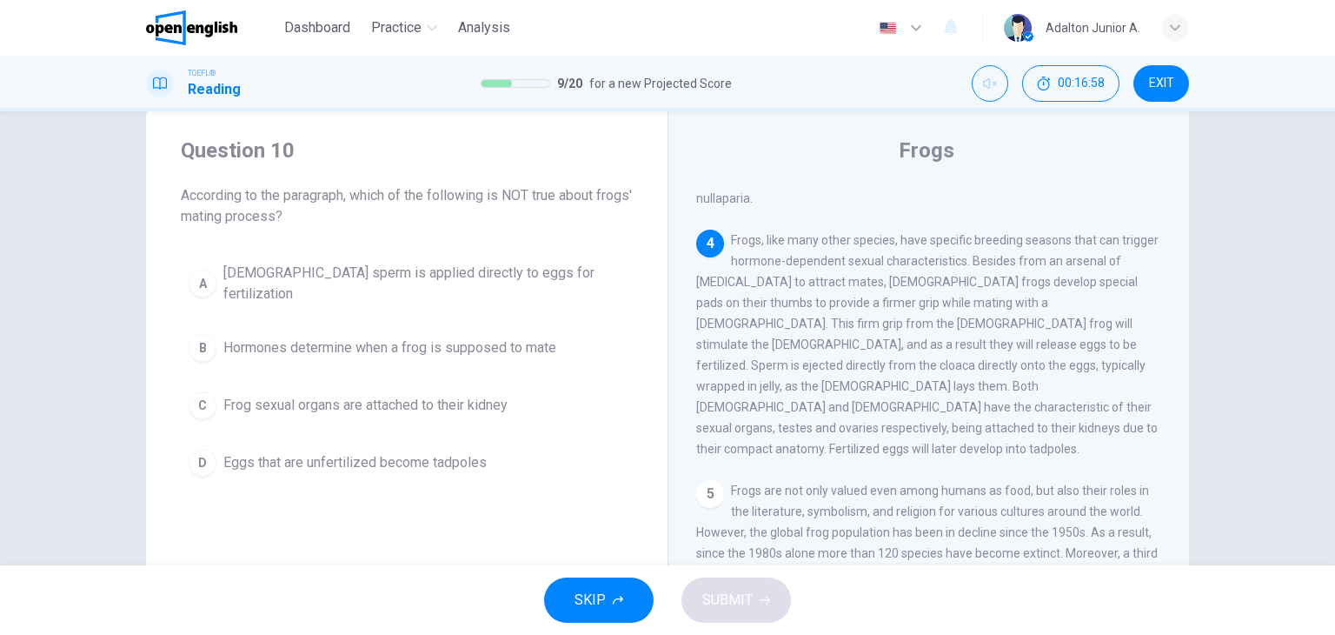
scroll to position [0, 0]
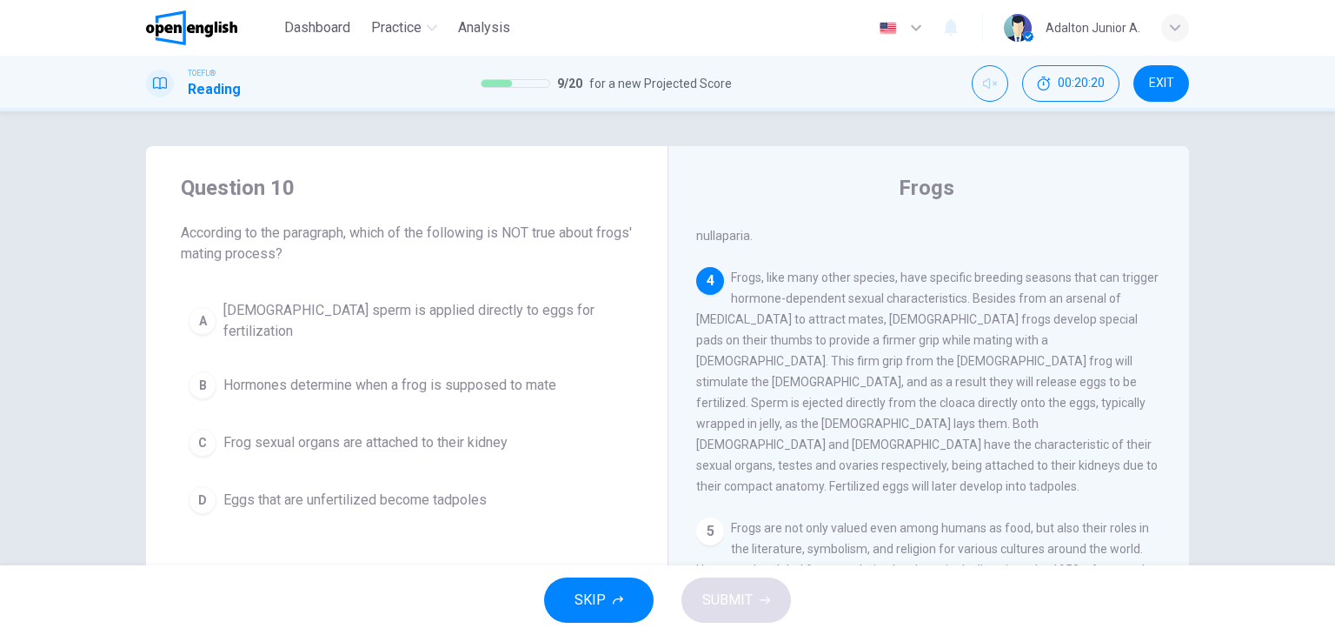
click at [463, 375] on span "Hormones determine when a frog is supposed to mate" at bounding box center [389, 385] width 333 height 21
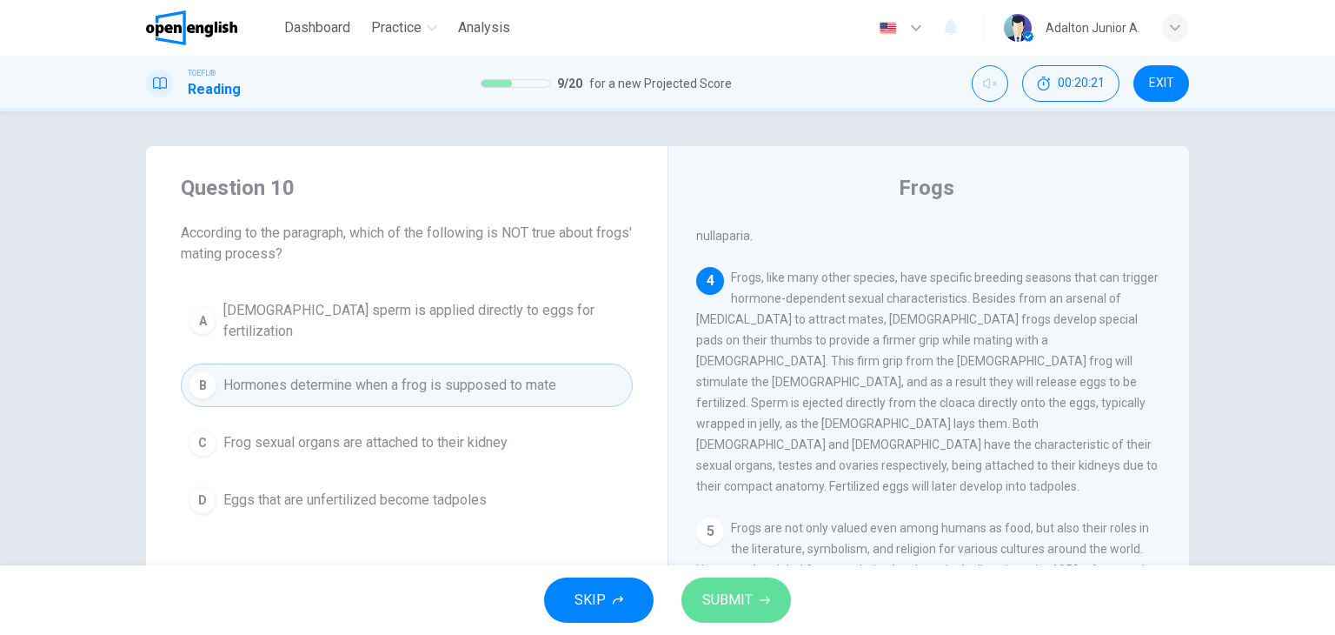
click at [751, 598] on span "SUBMIT" at bounding box center [727, 600] width 50 height 24
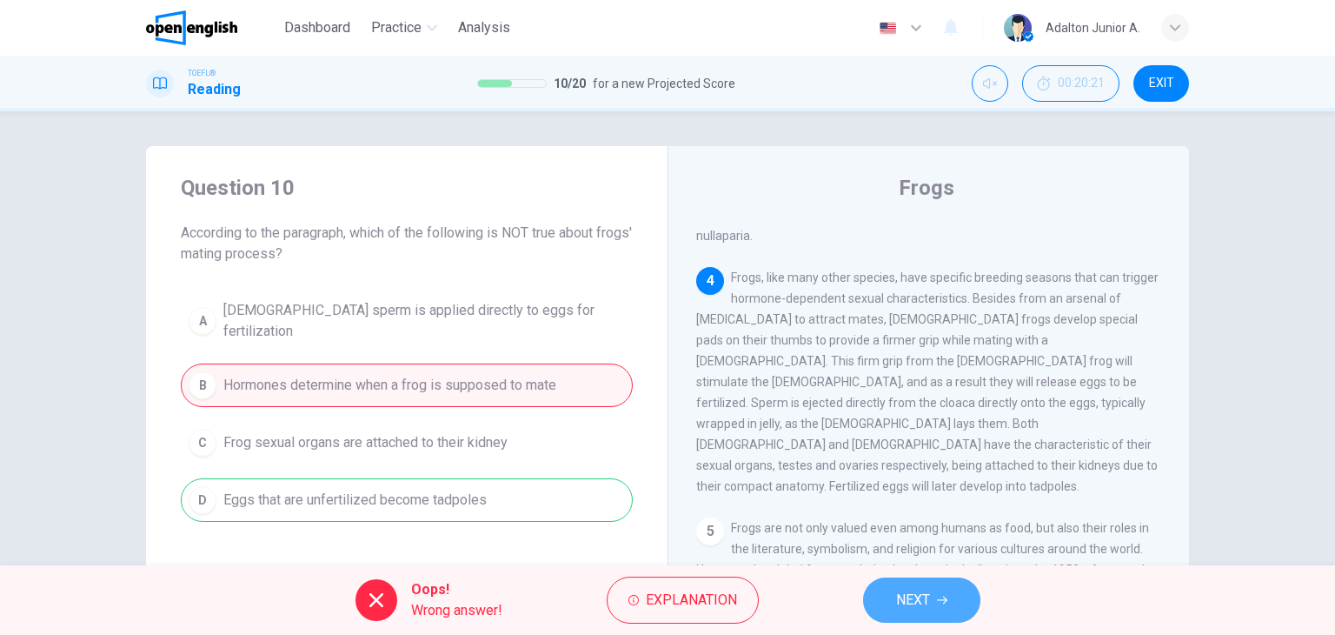
click at [892, 603] on button "NEXT" at bounding box center [921, 599] width 117 height 45
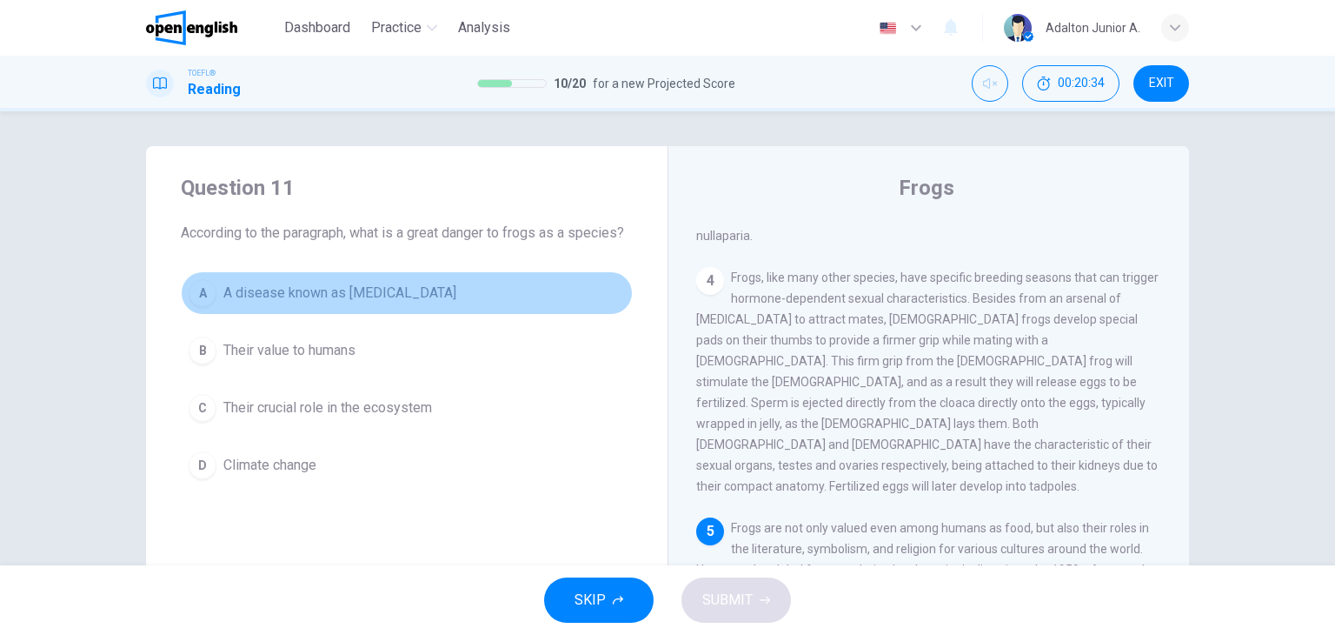
click at [396, 286] on span "A disease known as [MEDICAL_DATA]" at bounding box center [339, 293] width 233 height 21
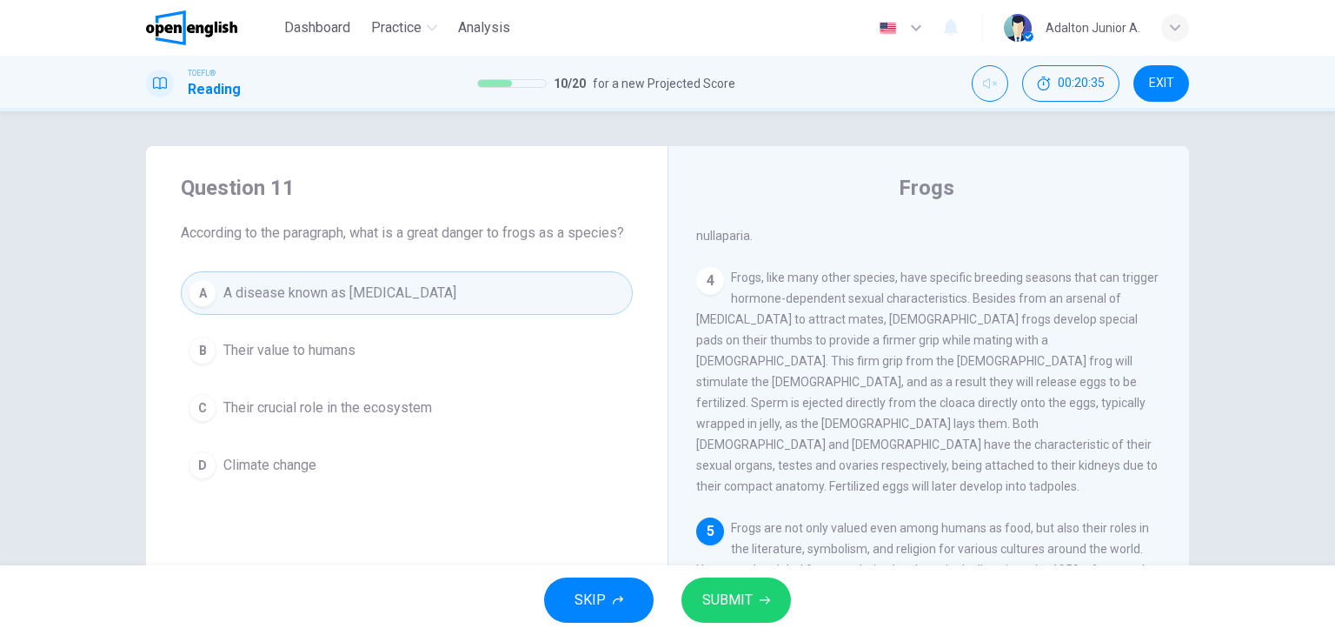
click at [731, 609] on span "SUBMIT" at bounding box center [727, 600] width 50 height 24
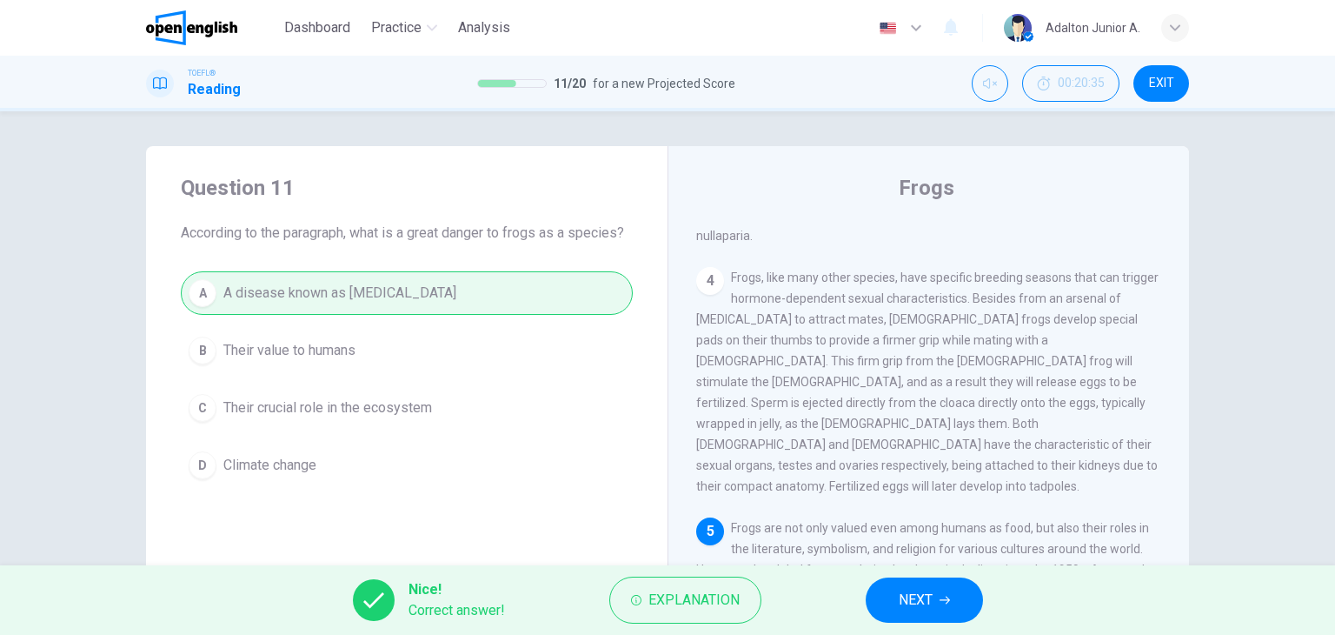
click at [910, 613] on button "NEXT" at bounding box center [924, 599] width 117 height 45
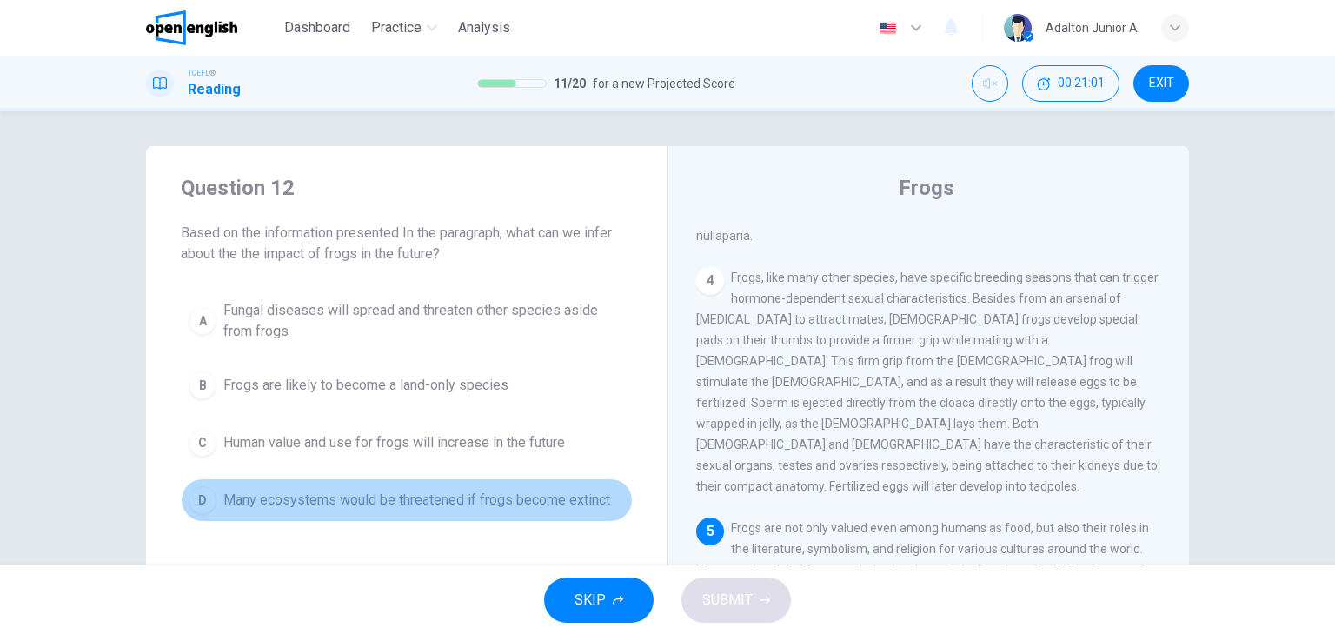
click at [560, 503] on span "Many ecosystems would be threatened if frogs become extinct" at bounding box center [416, 499] width 387 height 21
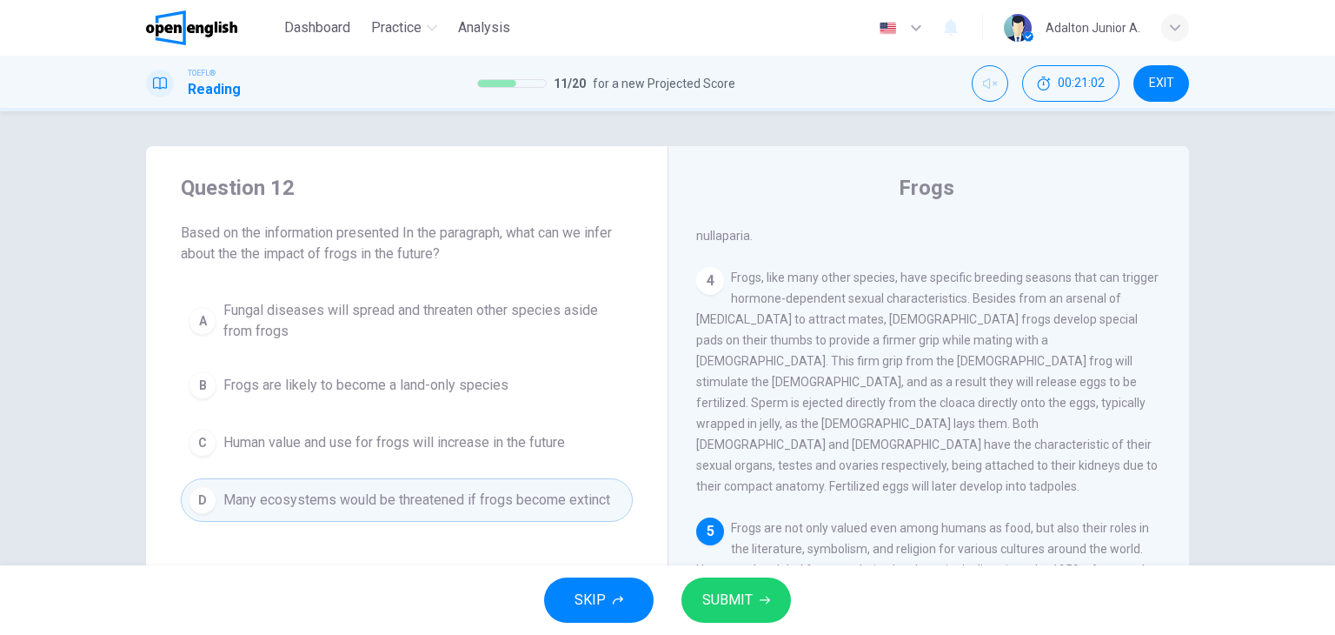
click at [725, 608] on span "SUBMIT" at bounding box center [727, 600] width 50 height 24
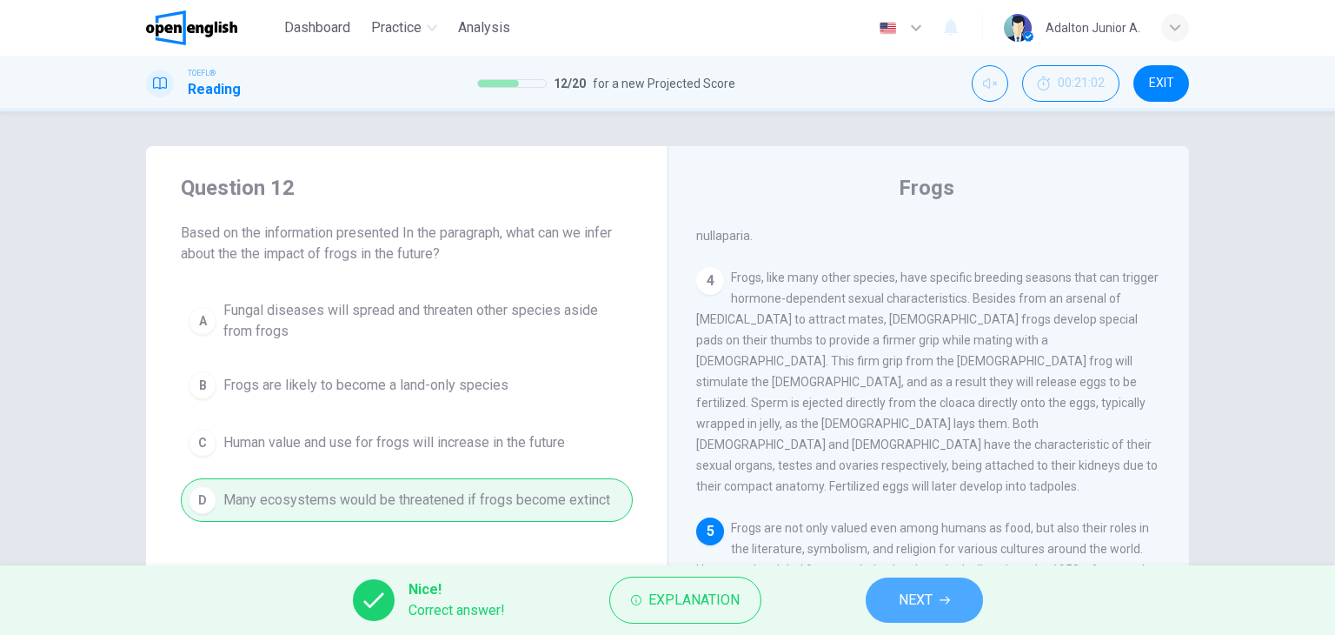
click at [931, 612] on button "NEXT" at bounding box center [924, 599] width 117 height 45
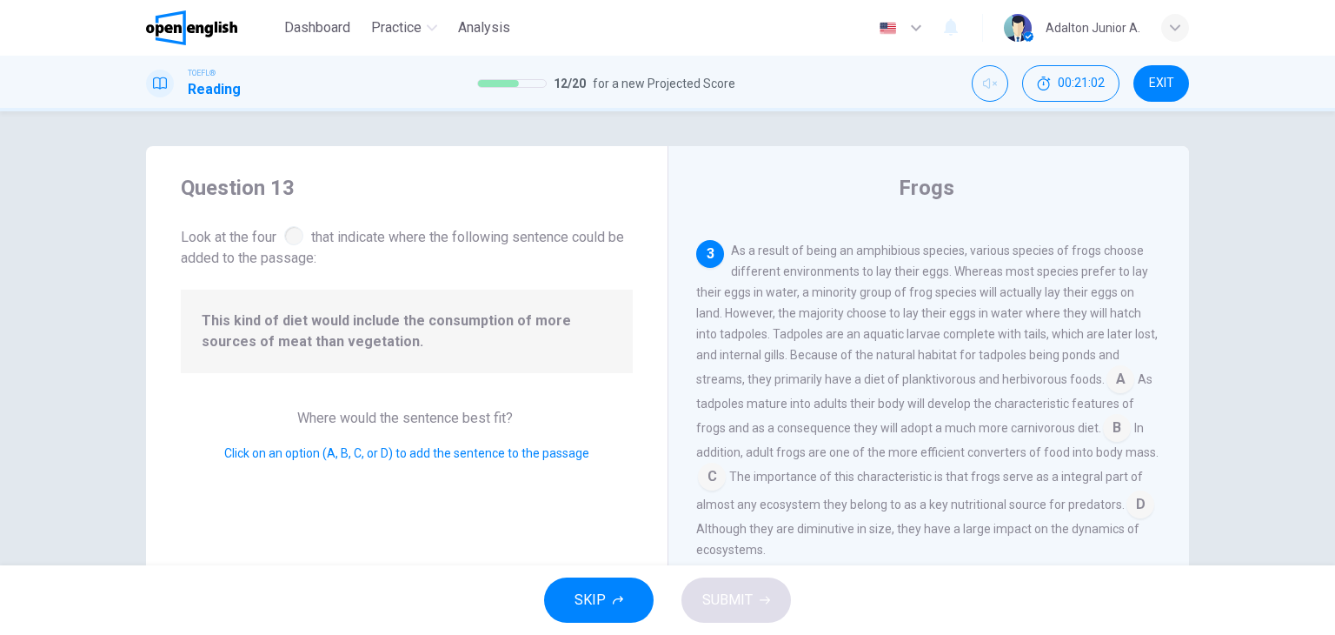
scroll to position [531, 0]
click at [1113, 422] on input at bounding box center [1117, 423] width 28 height 28
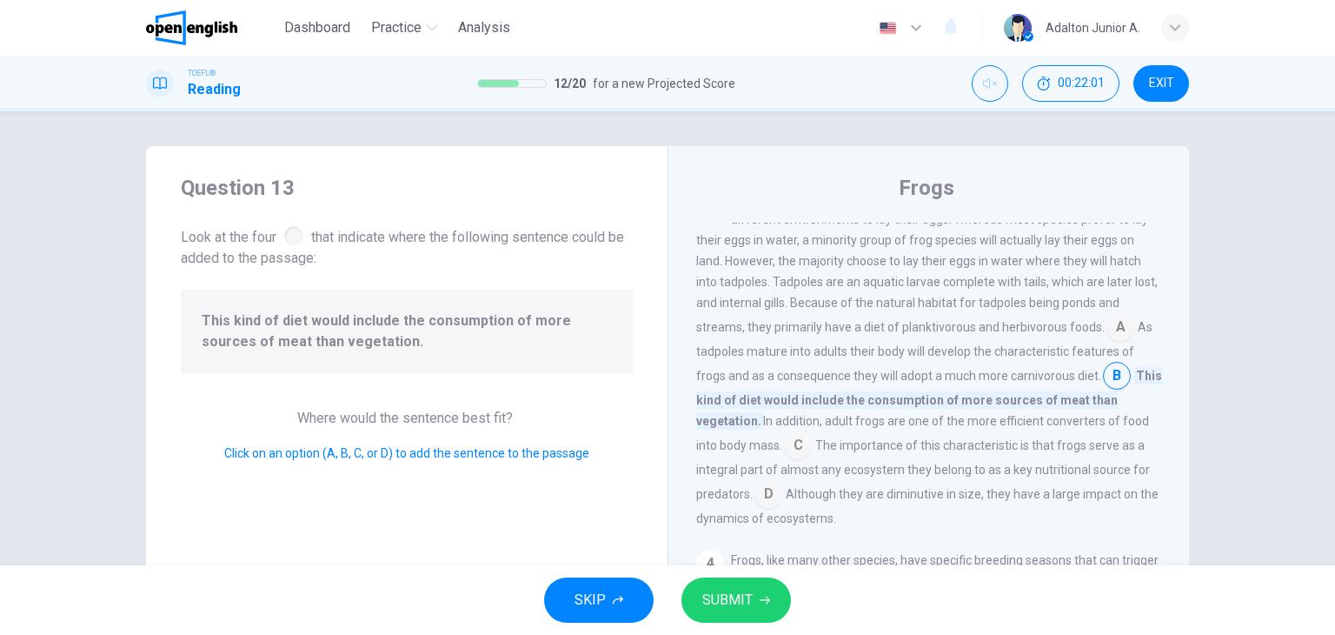
scroll to position [618, 0]
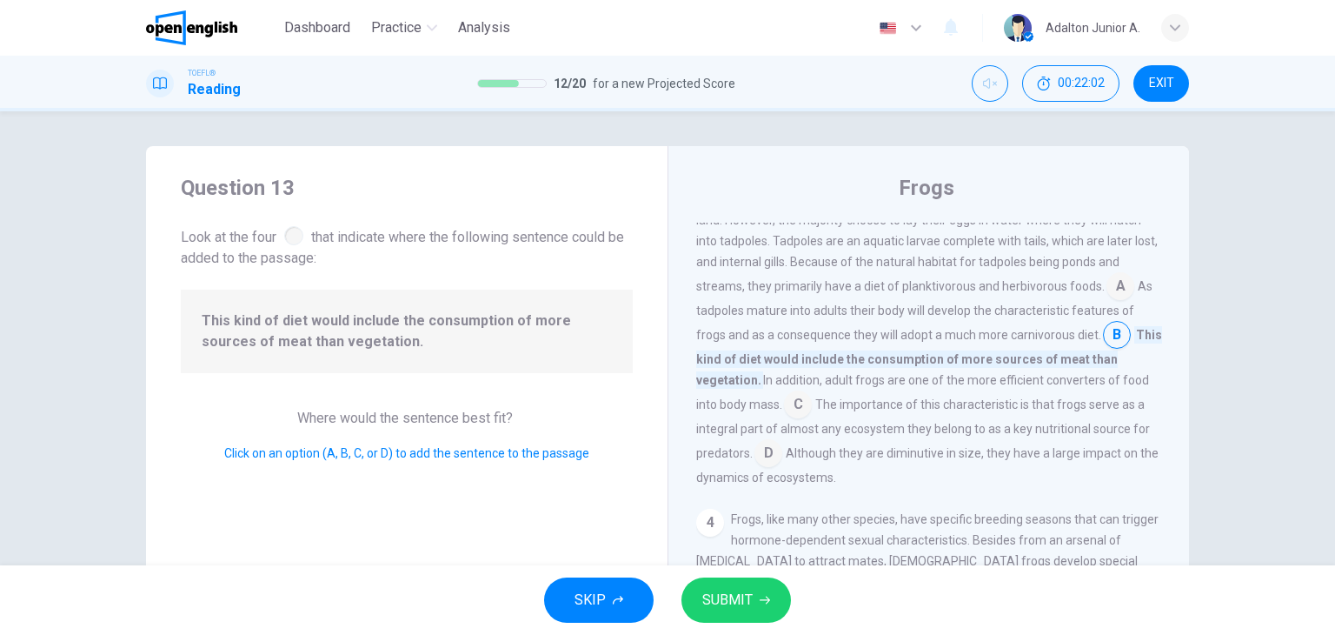
click at [776, 605] on button "SUBMIT" at bounding box center [737, 599] width 110 height 45
